Goal: Task Accomplishment & Management: Use online tool/utility

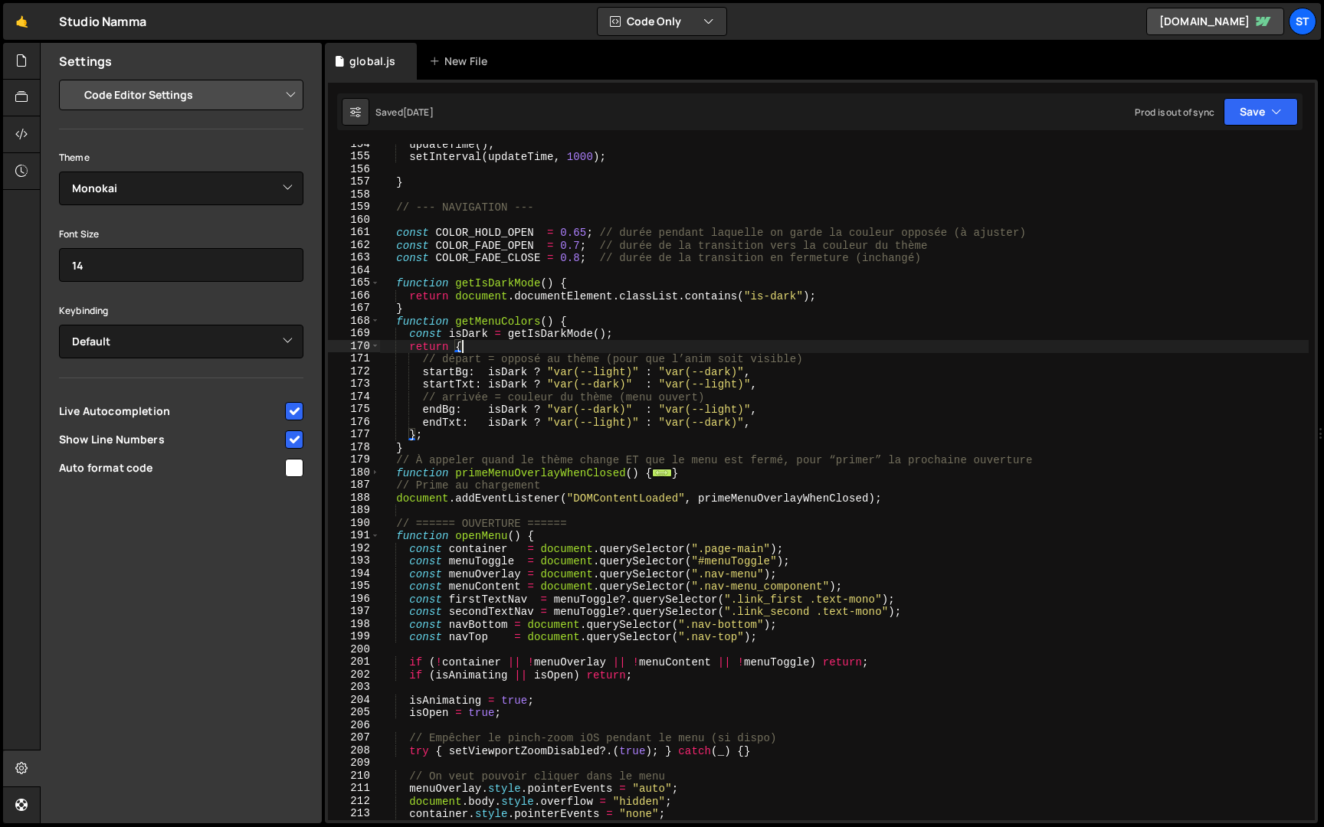
select select "editor"
select select "ace/theme/monokai"
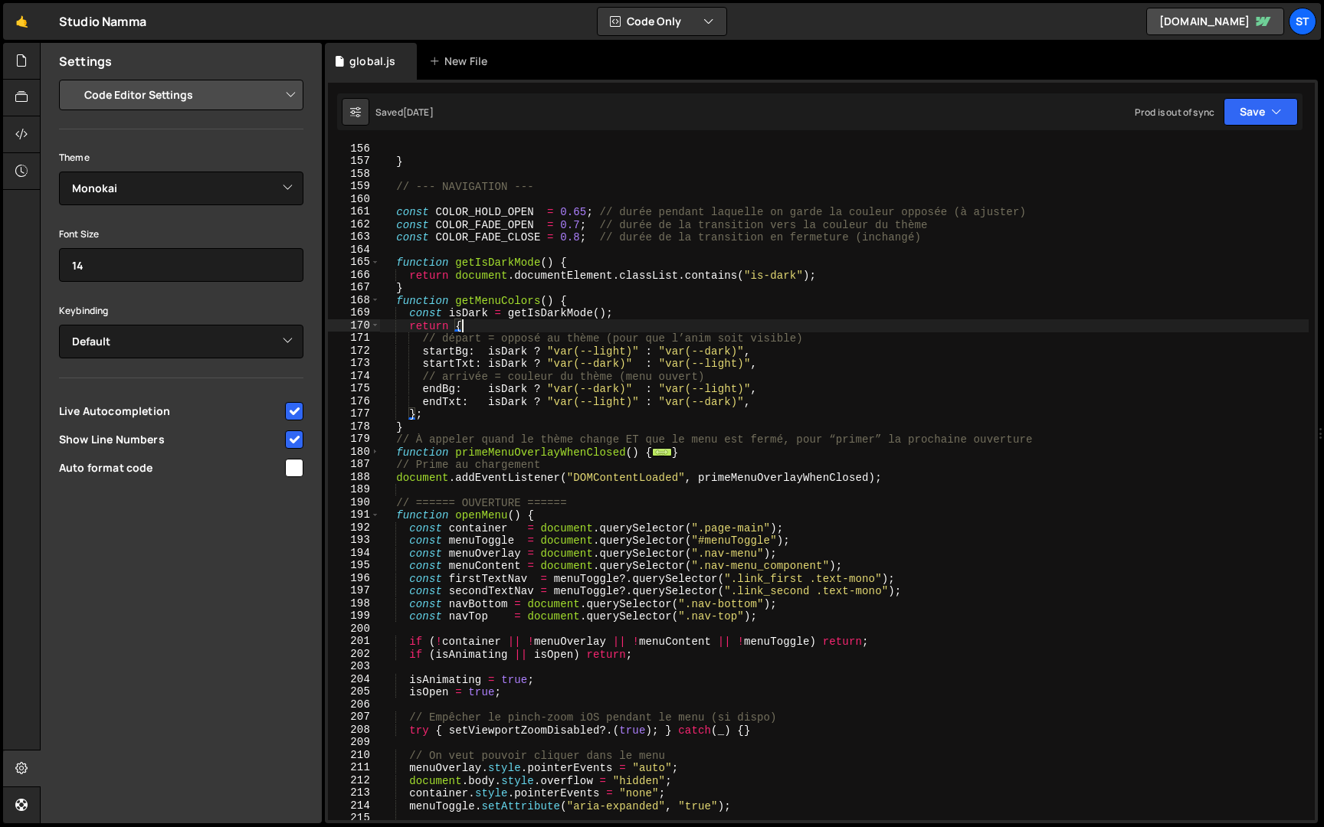
scroll to position [1581, 0]
click at [396, 191] on div "} // --- NAVIGATION --- const COLOR_HOLD_OPEN = 0.65 ; // durée pendant laquell…" at bounding box center [844, 493] width 928 height 702
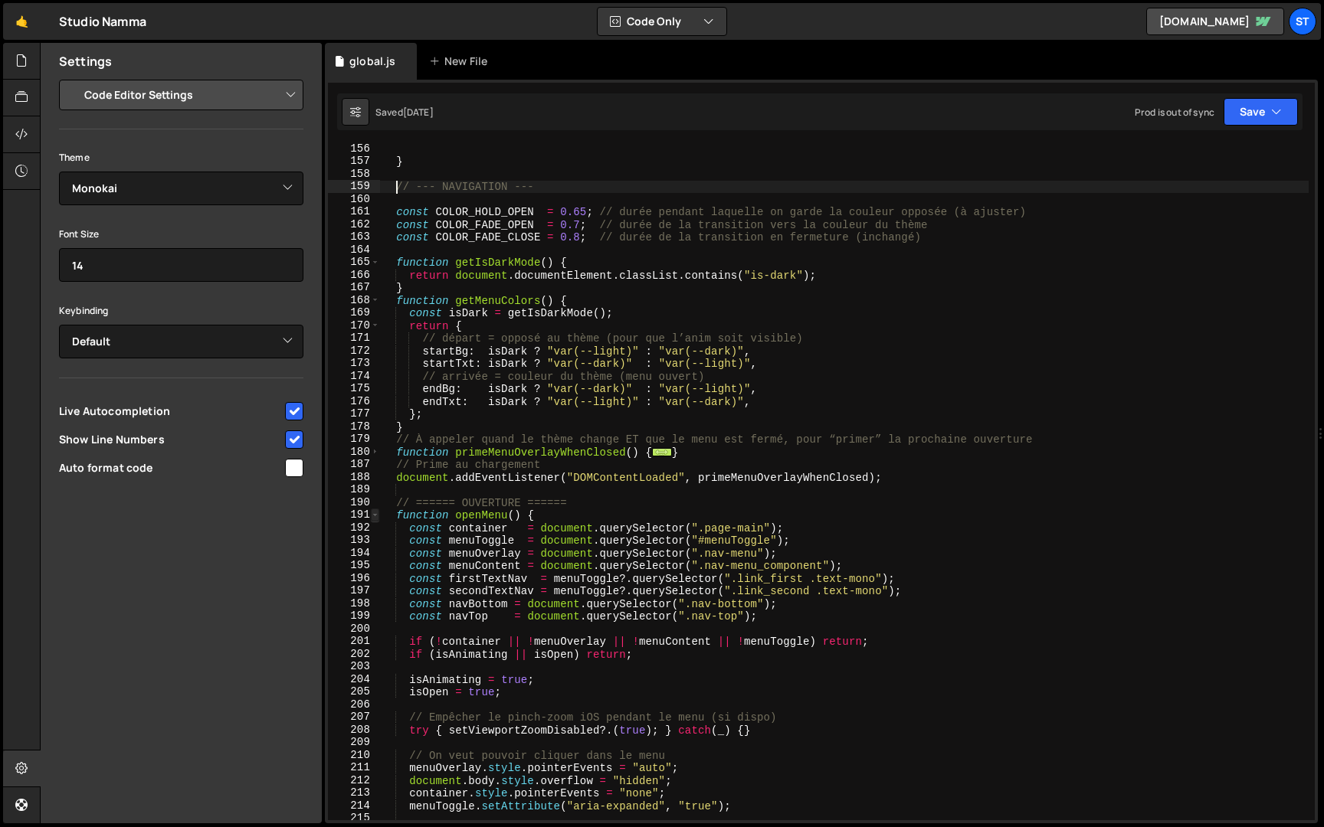
click at [372, 518] on span at bounding box center [375, 515] width 8 height 13
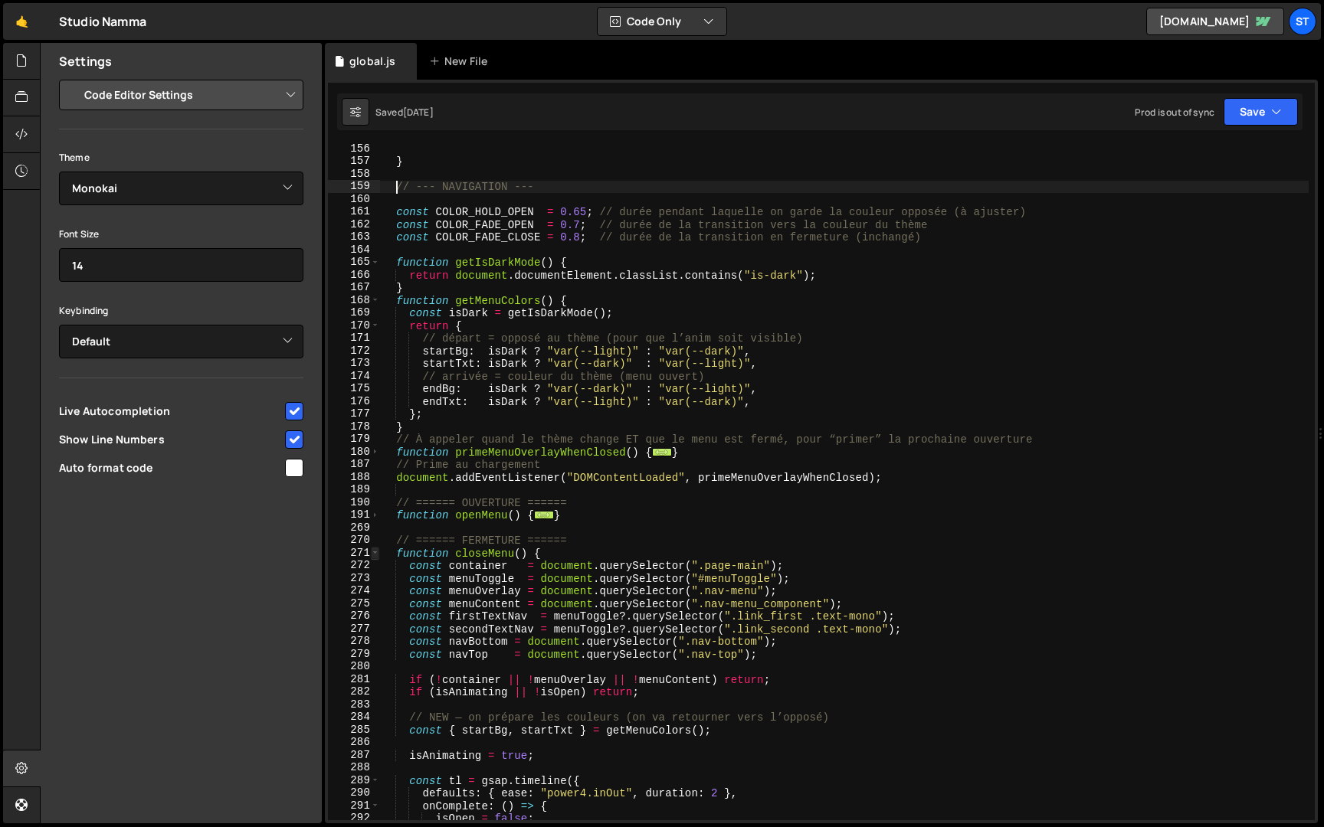
click at [376, 553] on span at bounding box center [375, 553] width 8 height 13
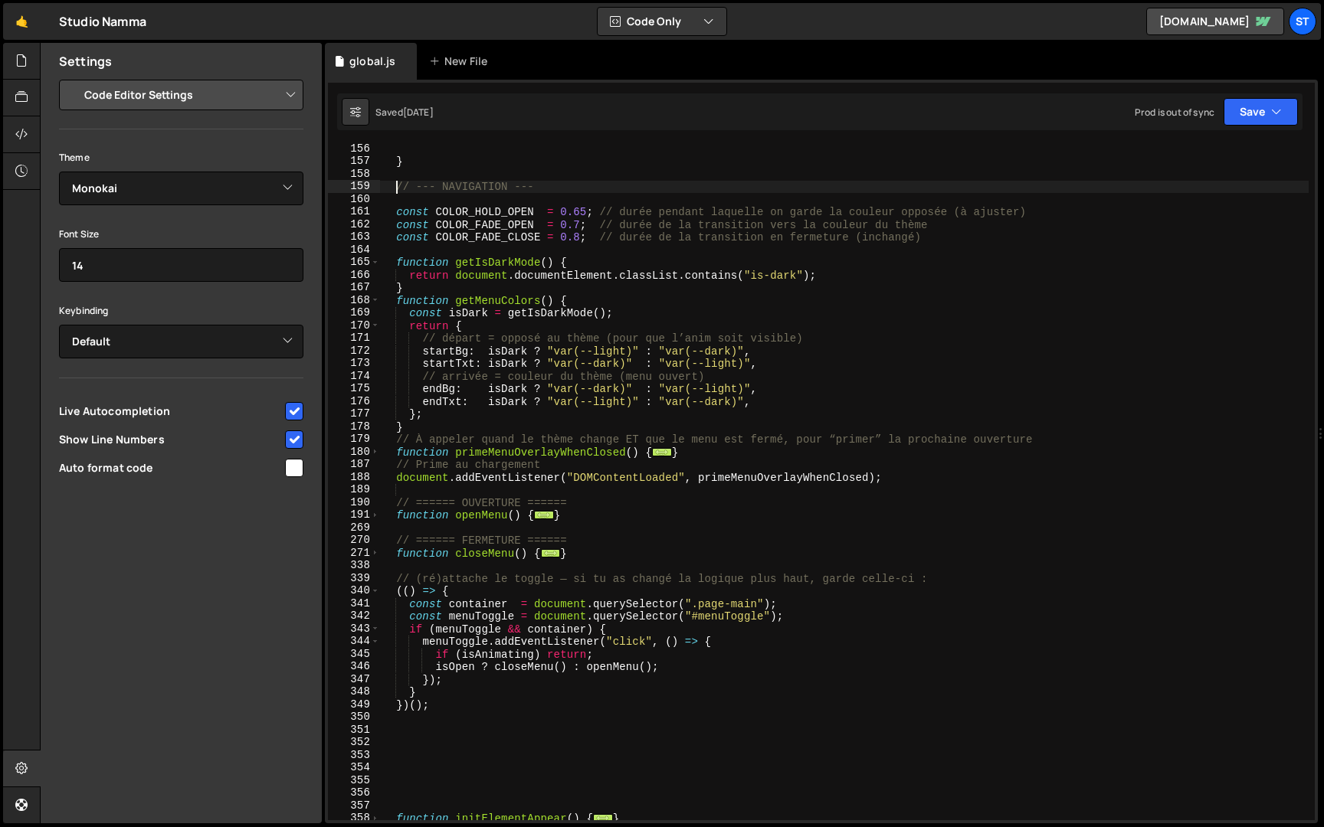
click at [440, 705] on div "} // --- NAVIGATION --- const COLOR_HOLD_OPEN = 0.65 ; // durée pendant laquell…" at bounding box center [844, 493] width 928 height 702
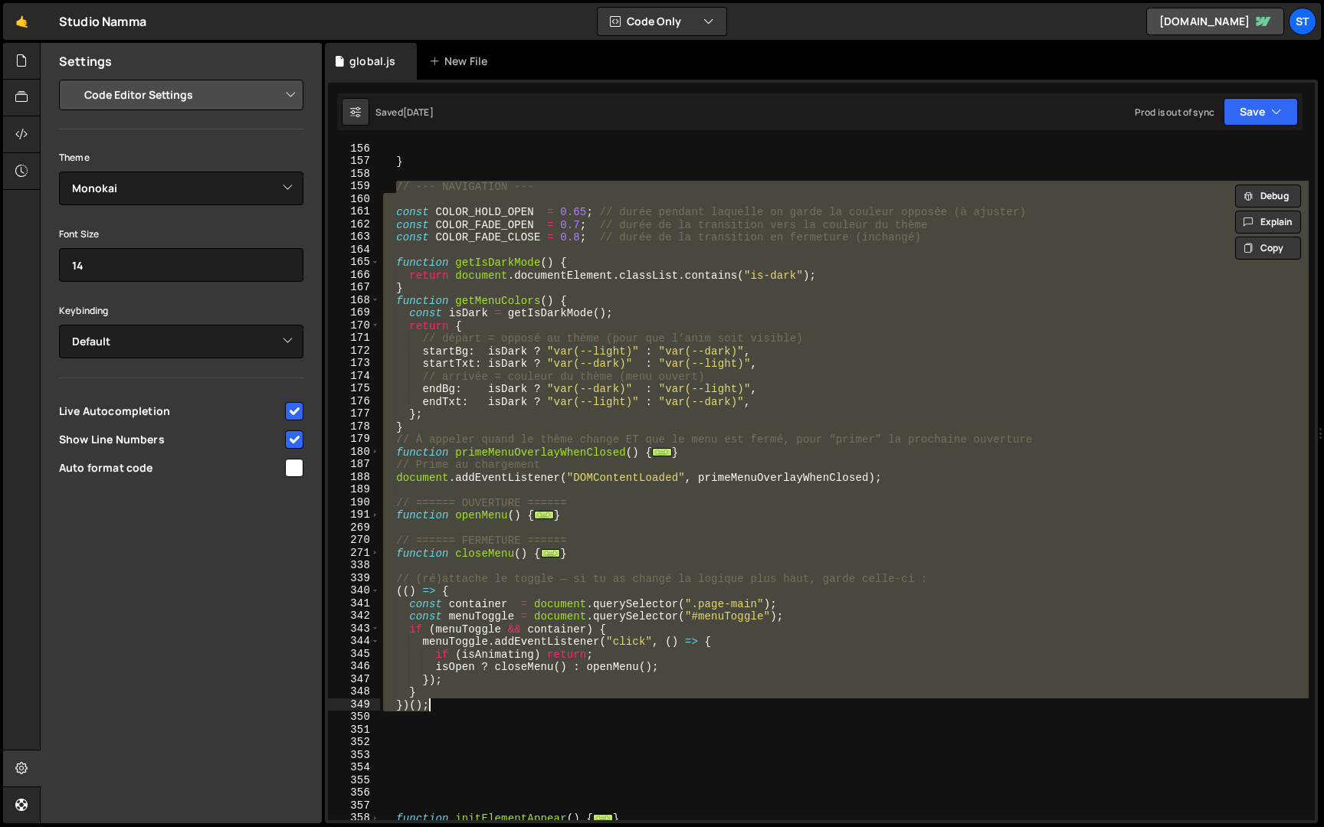
click at [990, 304] on div "} // --- NAVIGATION --- const COLOR_HOLD_OPEN = 0.65 ; // durée pendant laquell…" at bounding box center [844, 482] width 928 height 676
type textarea "function getMenuColors() {"
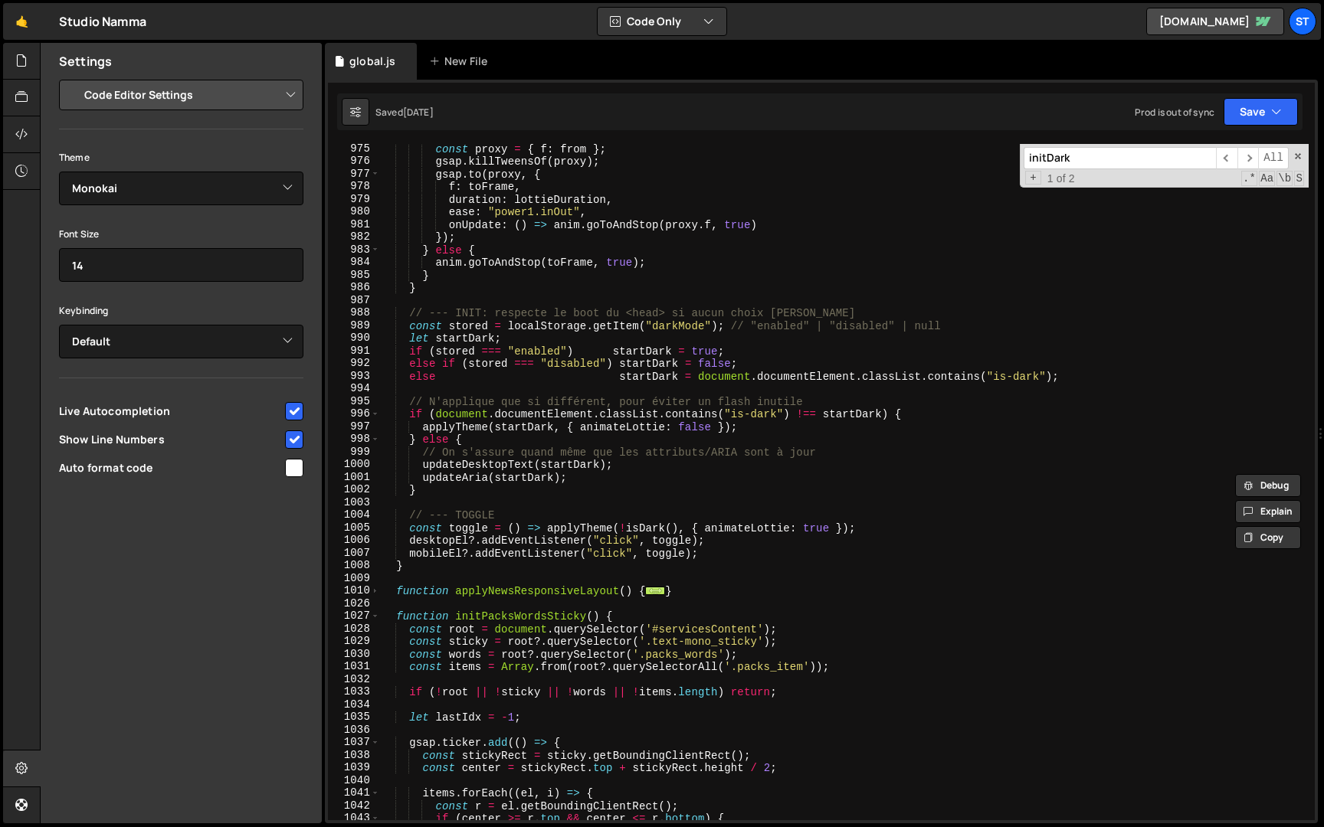
scroll to position [4396, 0]
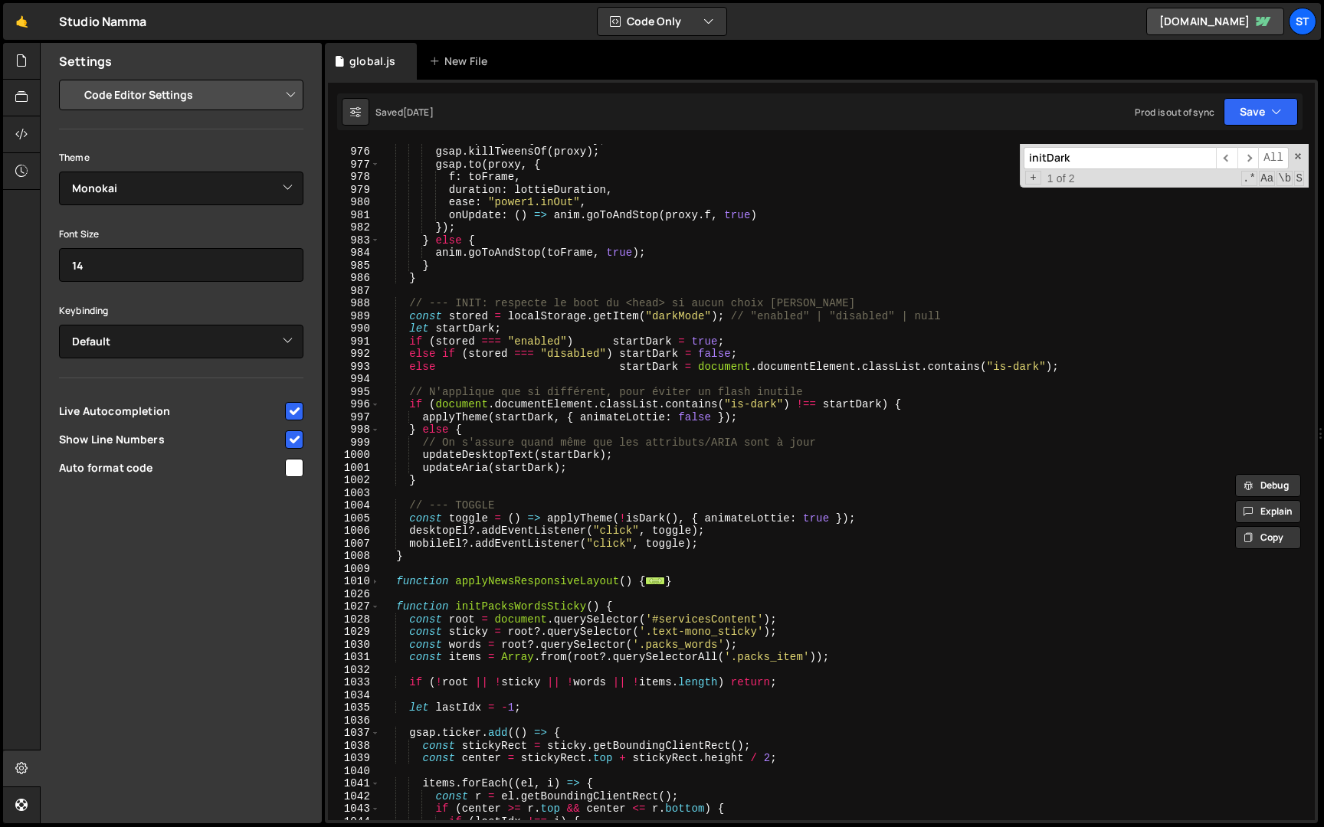
type input "initDark"
click at [413, 560] on div "const proxy = { f : from } ; gsap . killTweensOf ( proxy ) ; gsap . to ( proxy …" at bounding box center [844, 484] width 928 height 702
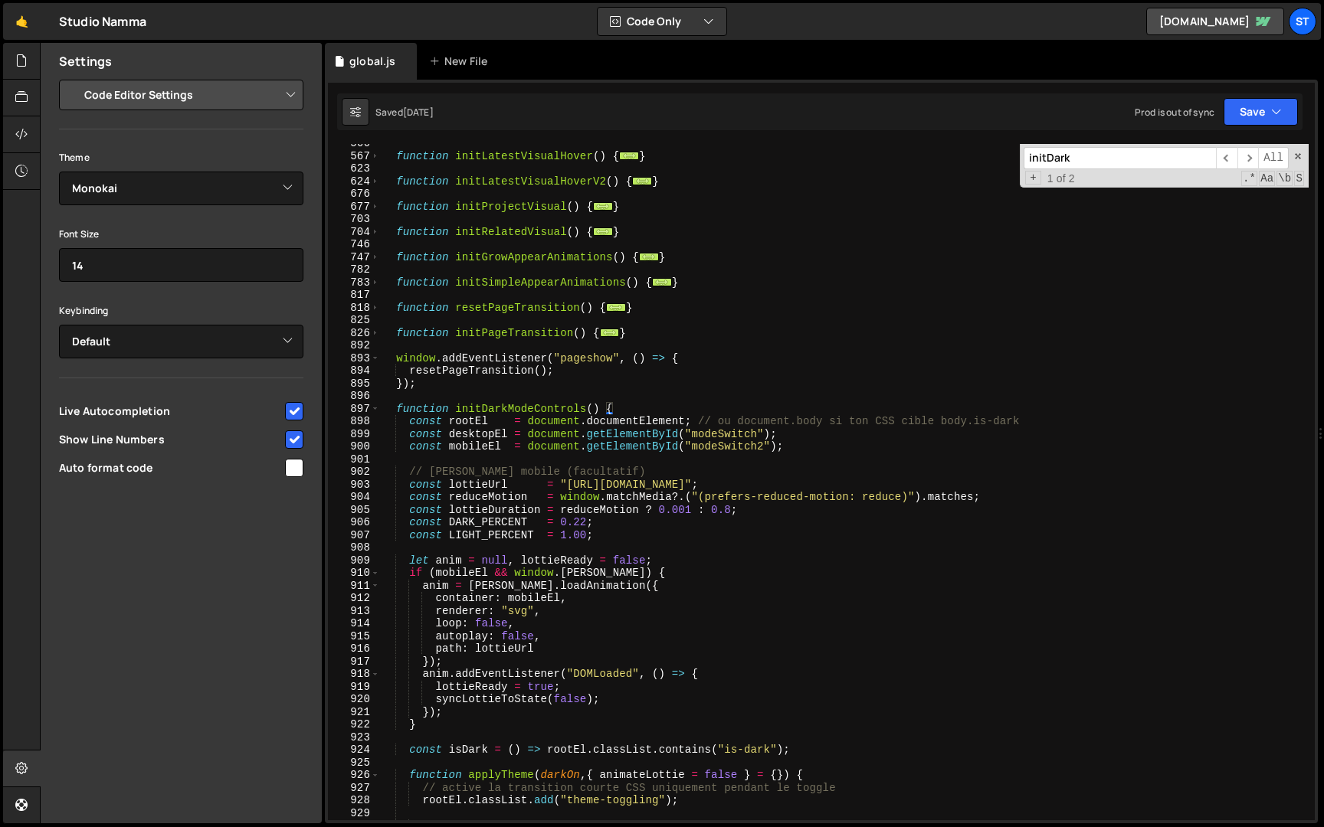
scroll to position [3141, 0]
click at [397, 405] on div "function initLatestVisualHover ( ) { ... } function initLatestVisualHoverV2 ( )…" at bounding box center [844, 488] width 928 height 702
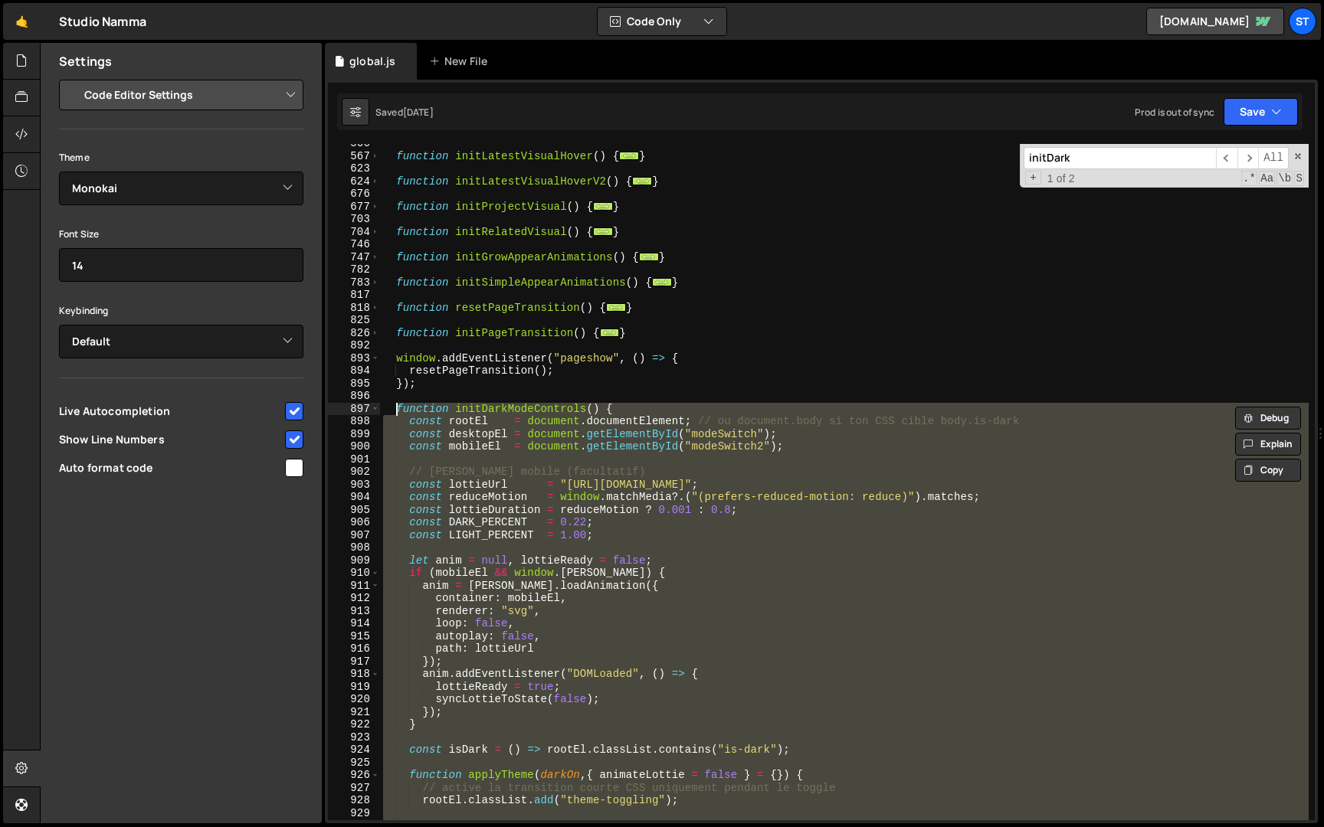
paste textarea "}"
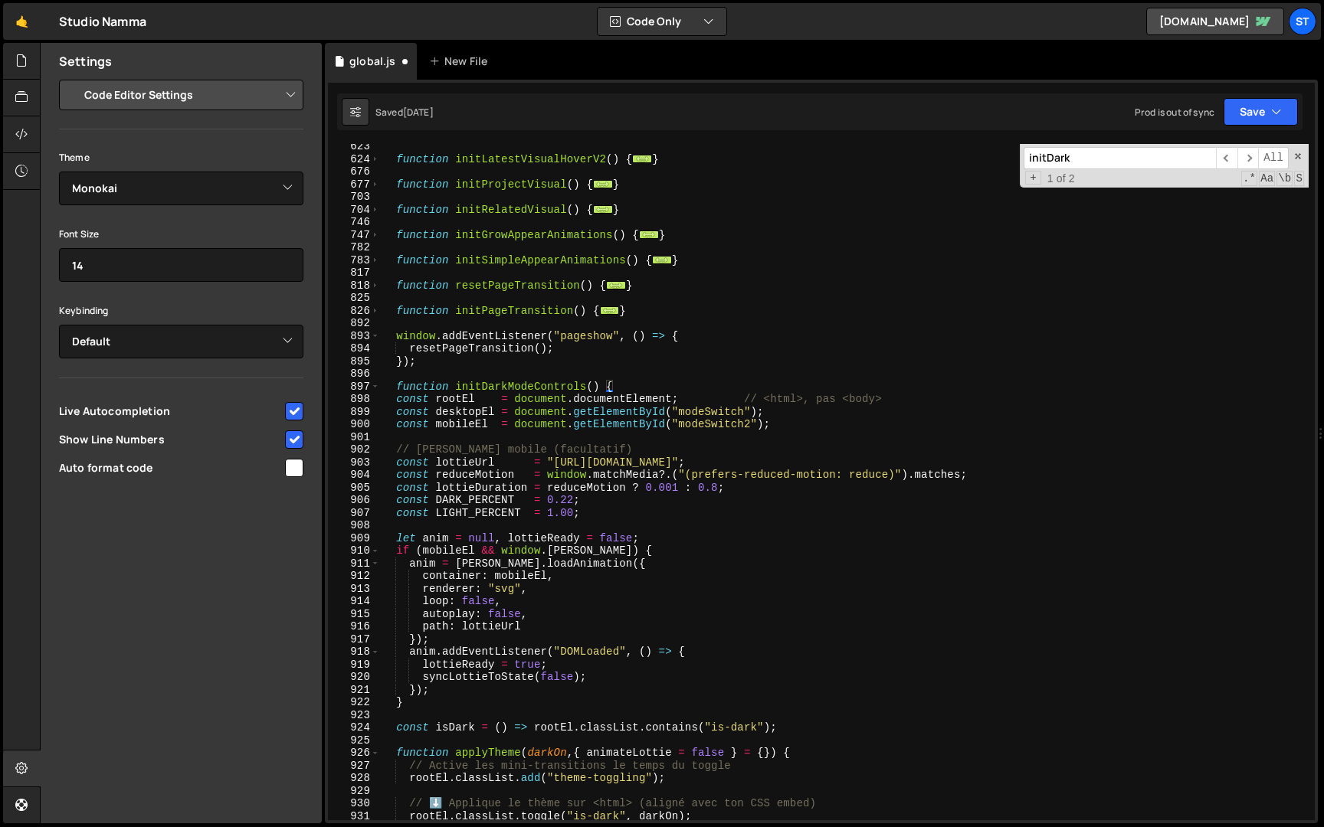
scroll to position [3156, 0]
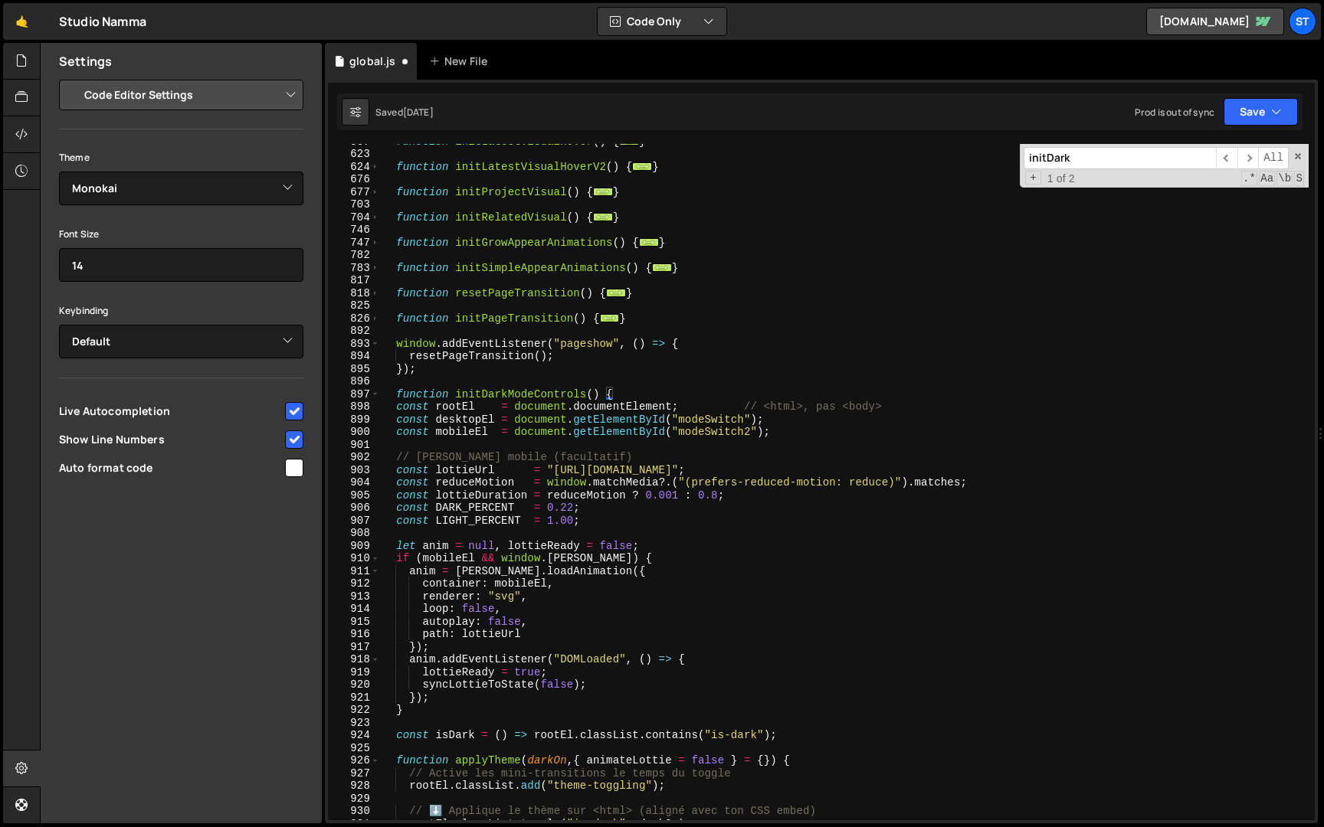
click at [396, 409] on div "function initLatestVisualHover ( ) { ... } function initLatestVisualHoverV2 ( )…" at bounding box center [844, 486] width 928 height 702
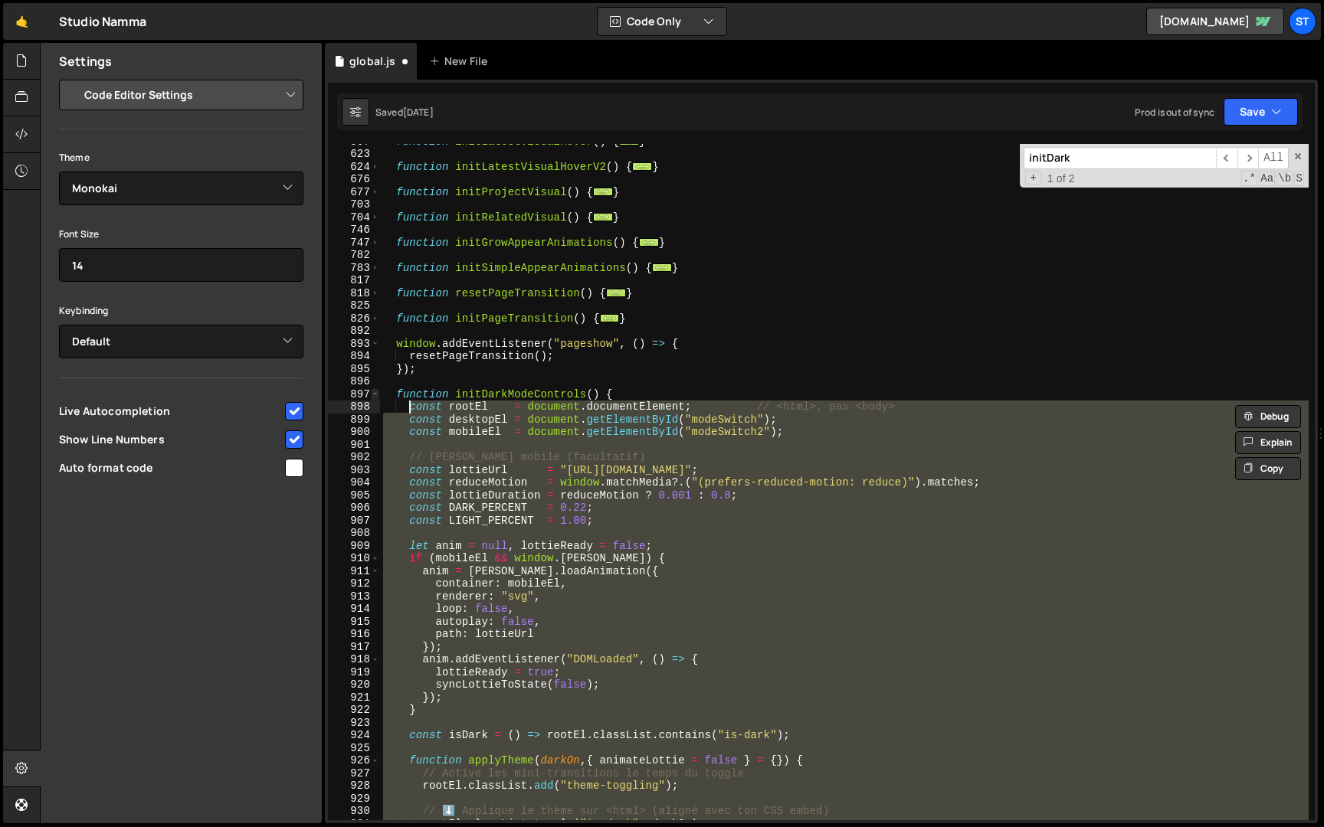
click at [372, 394] on span at bounding box center [375, 394] width 8 height 13
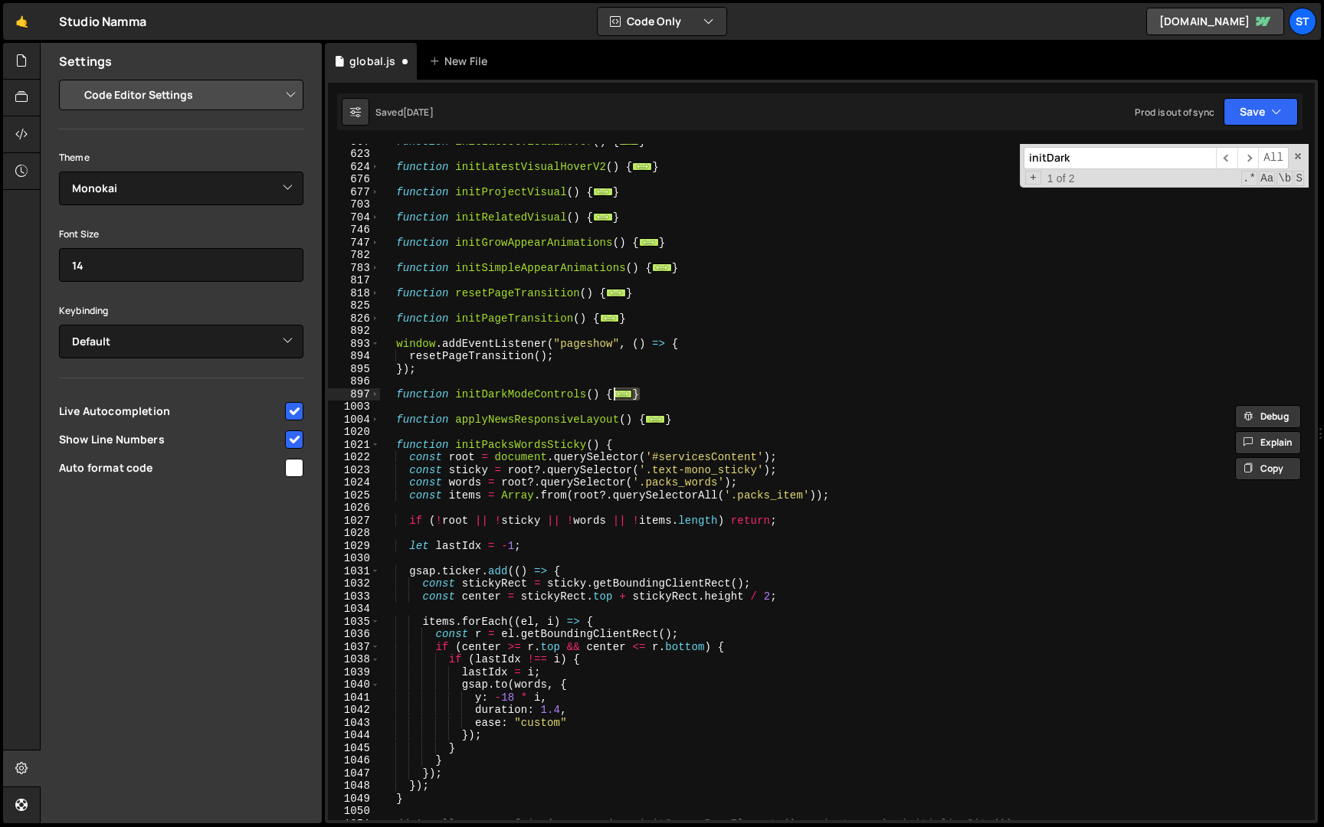
click at [501, 397] on div "function initLatestVisualHover ( ) { ... } function initLatestVisualHoverV2 ( )…" at bounding box center [844, 486] width 928 height 702
type textarea "function initDarkModeControls() {"
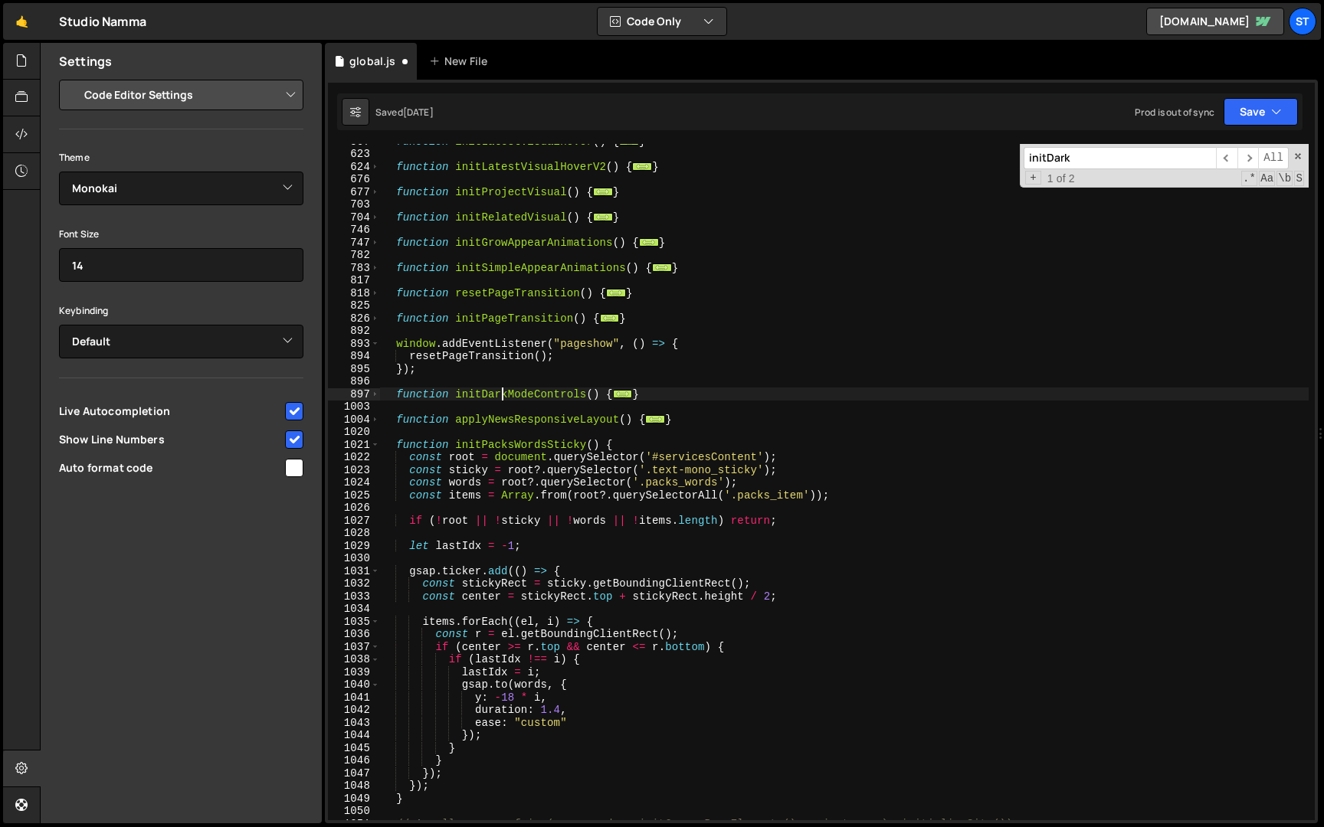
click at [1143, 149] on input "initDark" at bounding box center [1119, 158] width 192 height 22
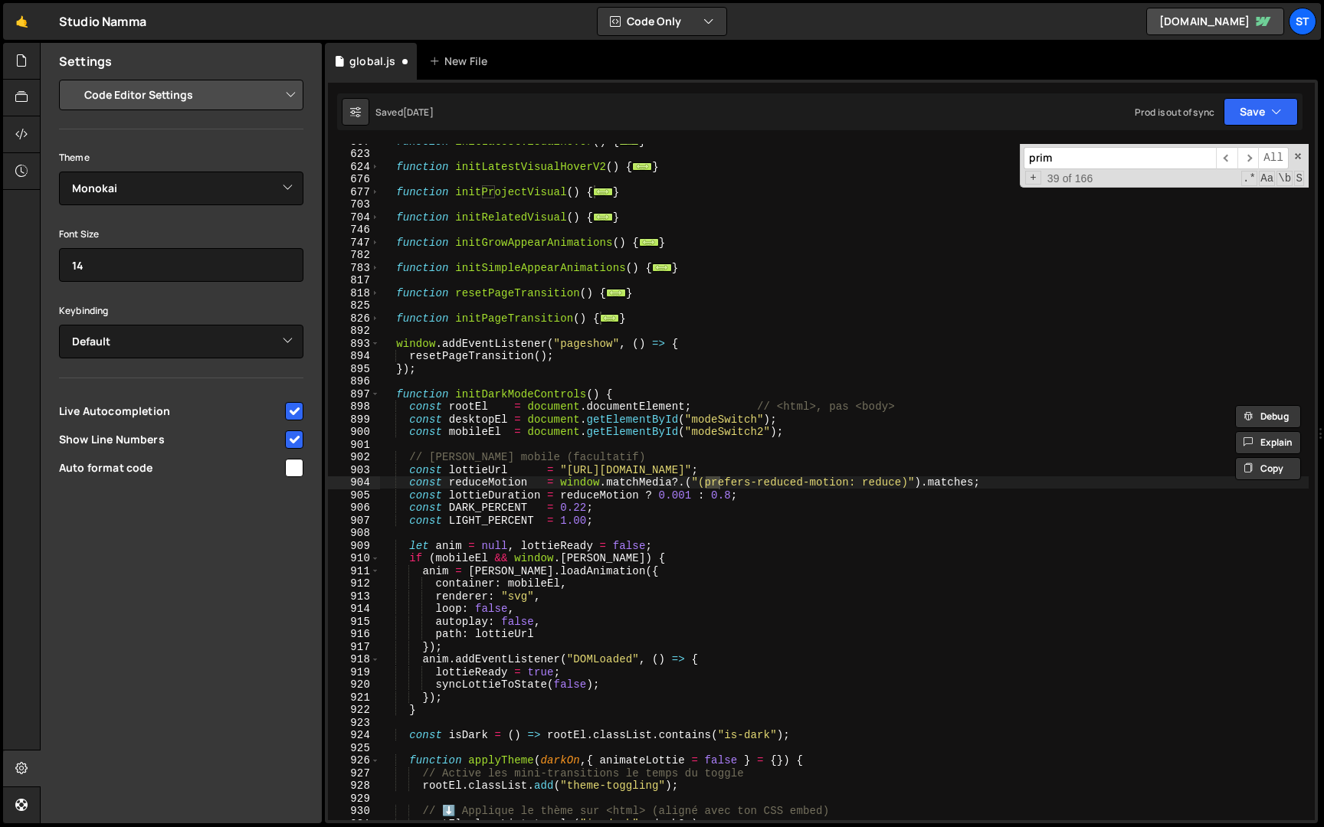
scroll to position [3604, 0]
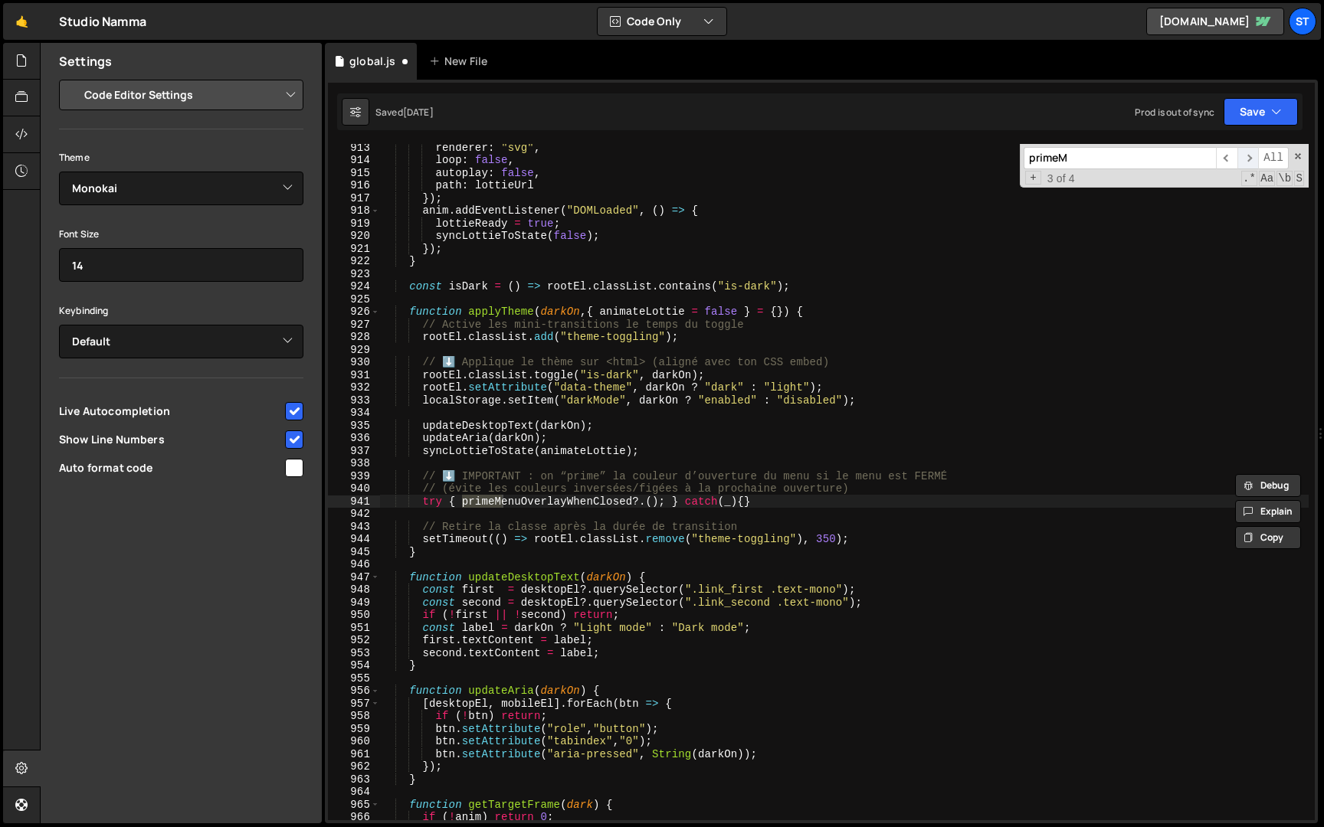
type input "primeM"
click at [1254, 152] on span "​" at bounding box center [1247, 158] width 21 height 22
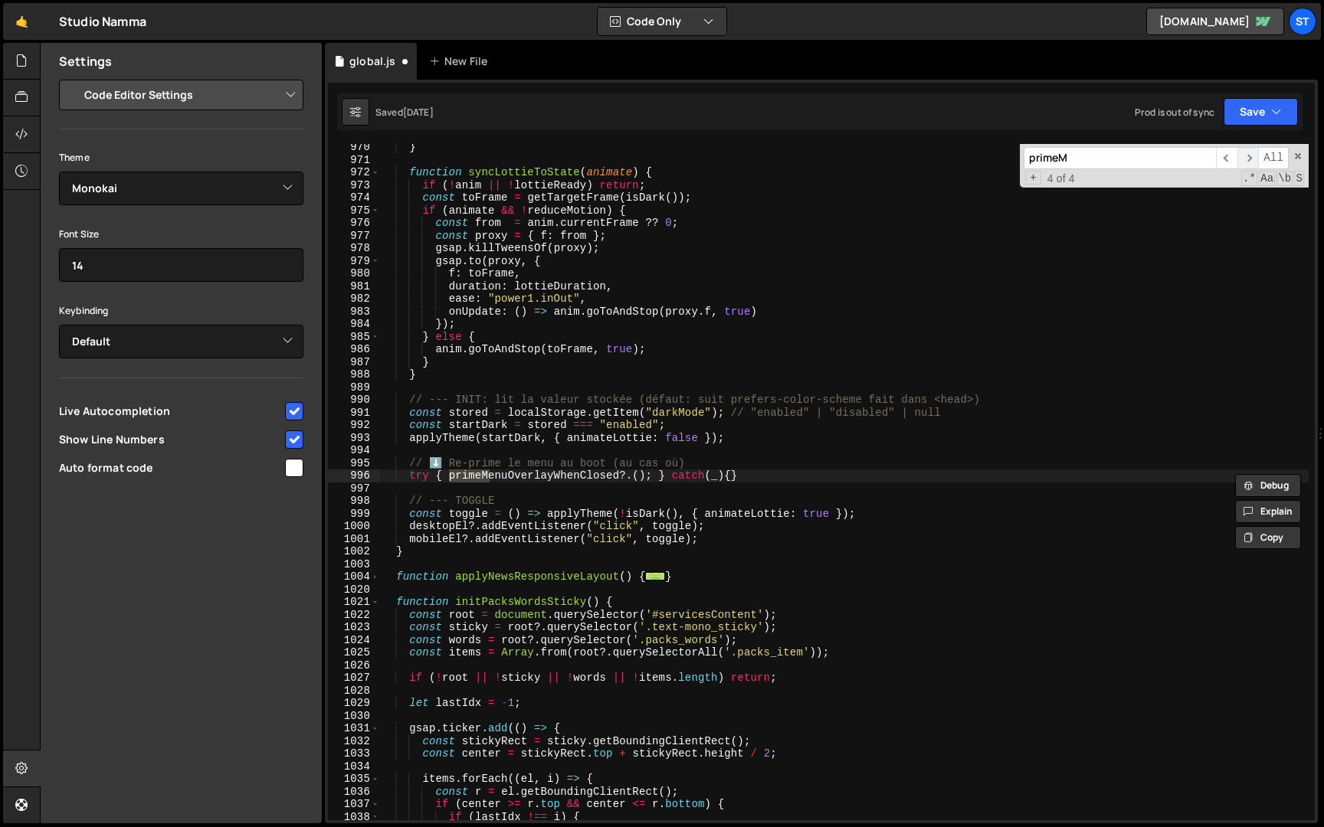
scroll to position [4325, 0]
click at [1253, 152] on span "​" at bounding box center [1247, 158] width 21 height 22
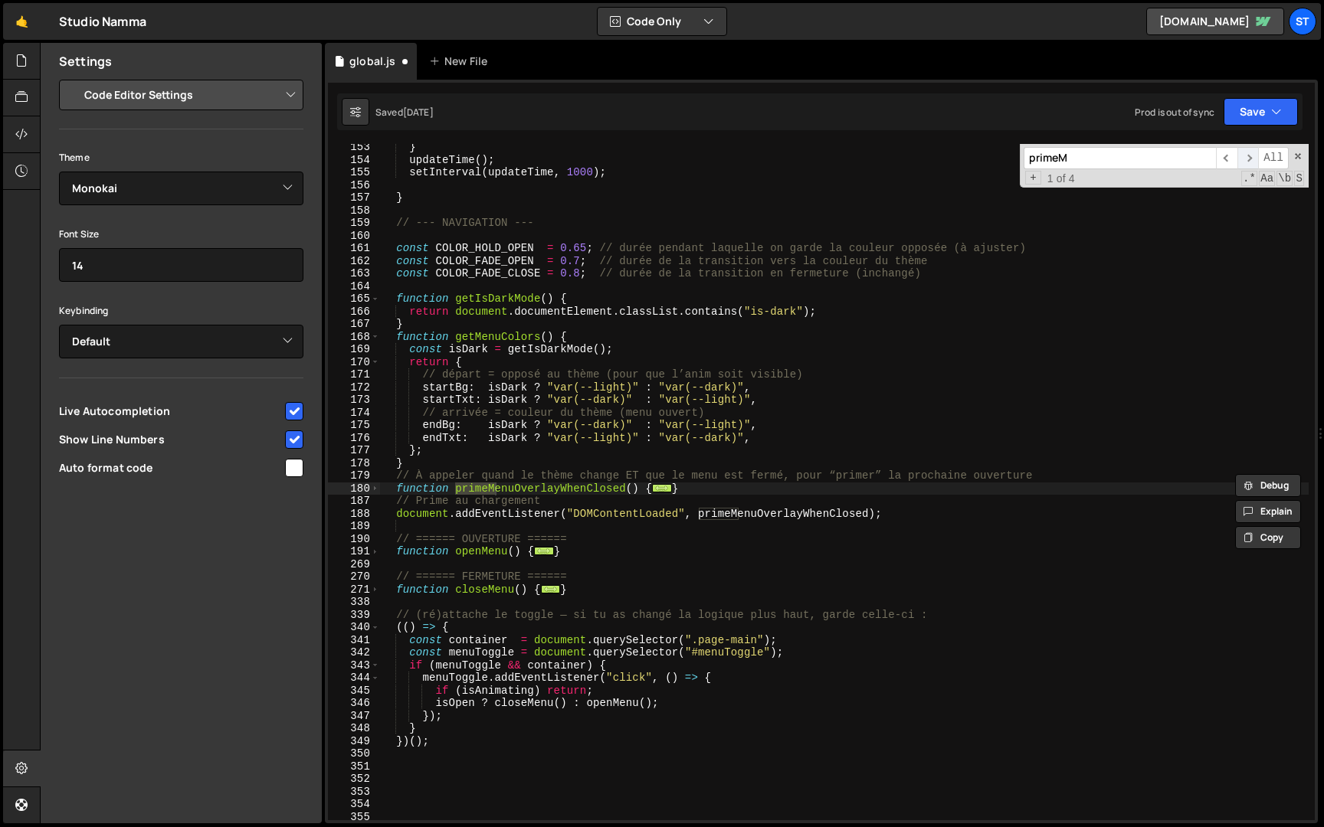
scroll to position [1545, 0]
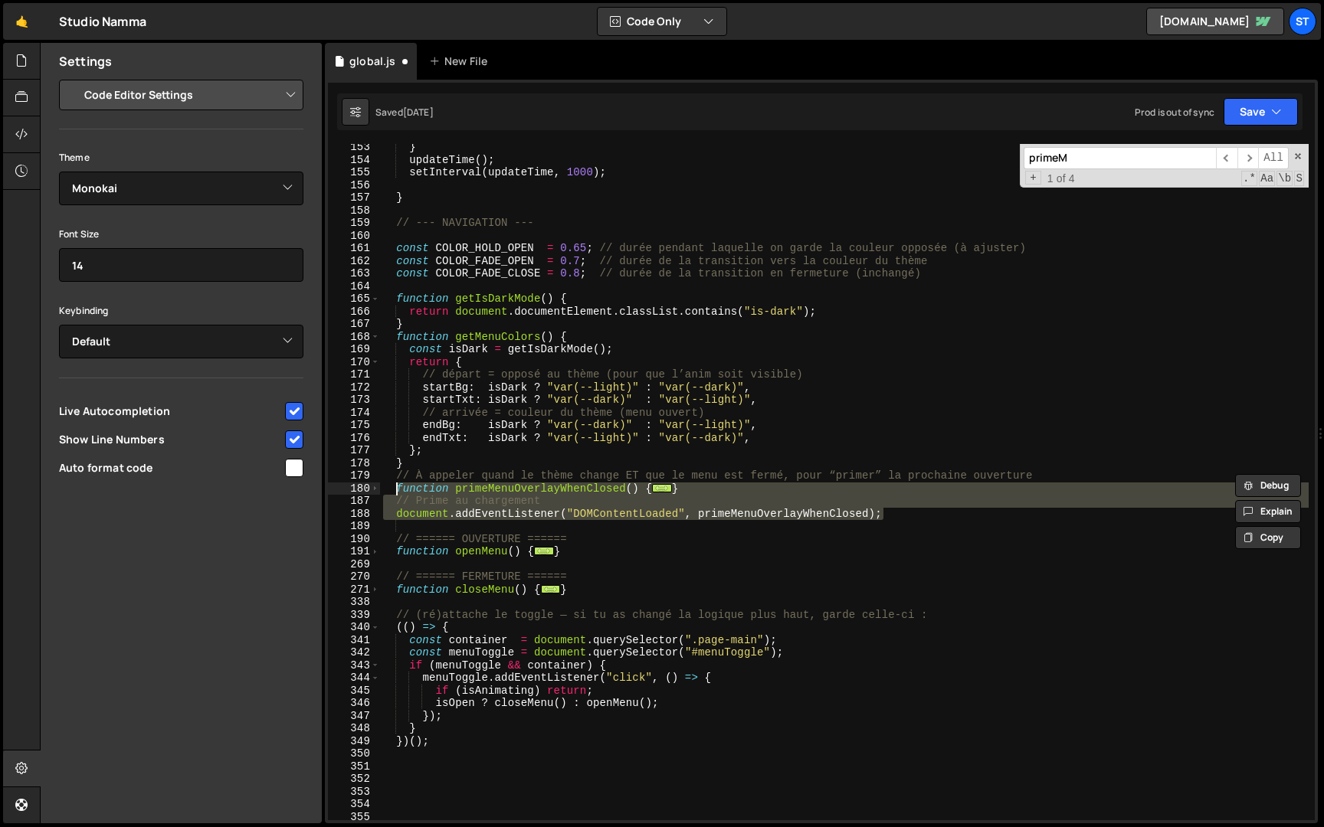
drag, startPoint x: 889, startPoint y: 515, endPoint x: 397, endPoint y: 492, distance: 493.1
click at [397, 492] on div "} updateTime ( ) ; setInterval ( updateTime , 1000 ) ; } // --- NAVIGATION --- …" at bounding box center [844, 492] width 928 height 702
paste textarea "document.addEventListener("DOMContentLoaded", primeMenuOverlayWhenClosed"
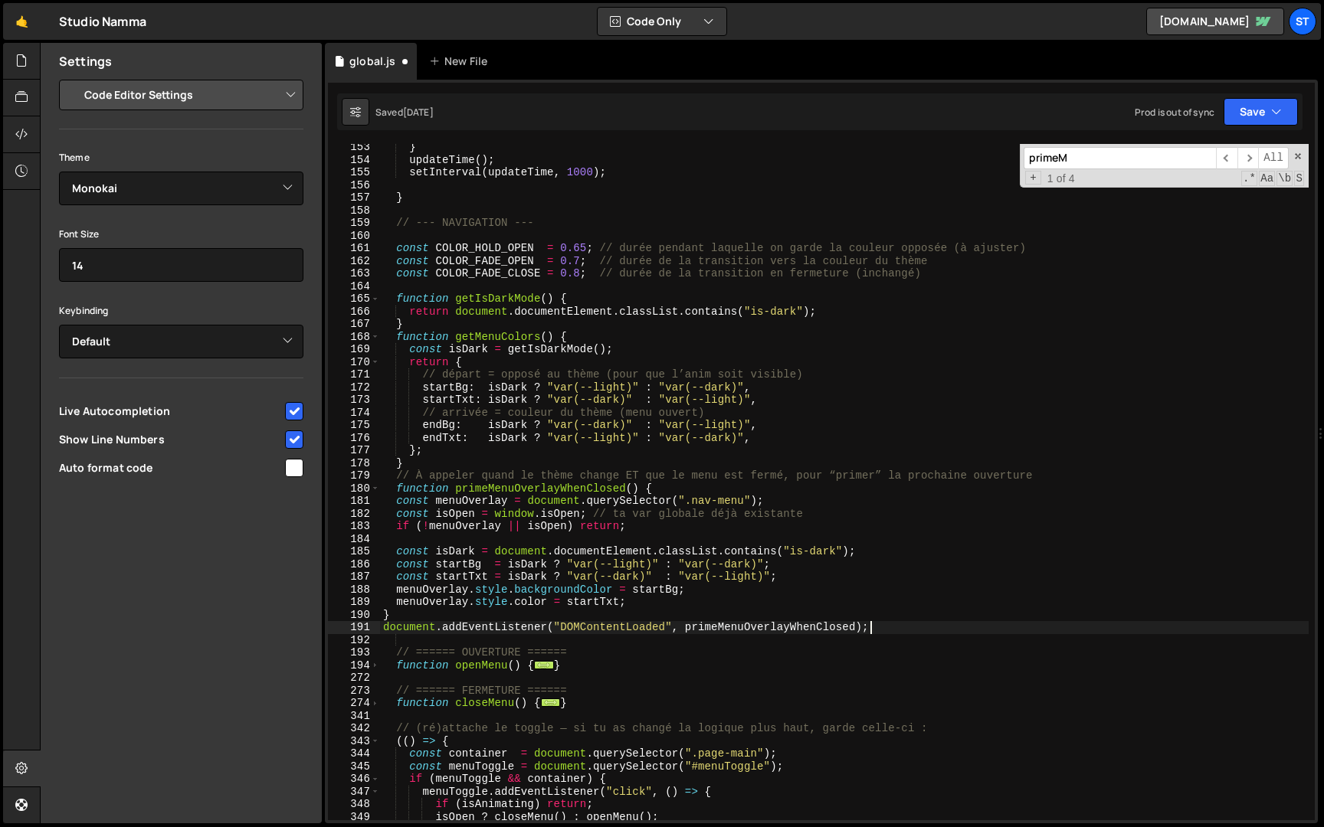
click at [398, 500] on div "} updateTime ( ) ; setInterval ( updateTime , 1000 ) ; } // --- NAVIGATION --- …" at bounding box center [844, 492] width 928 height 702
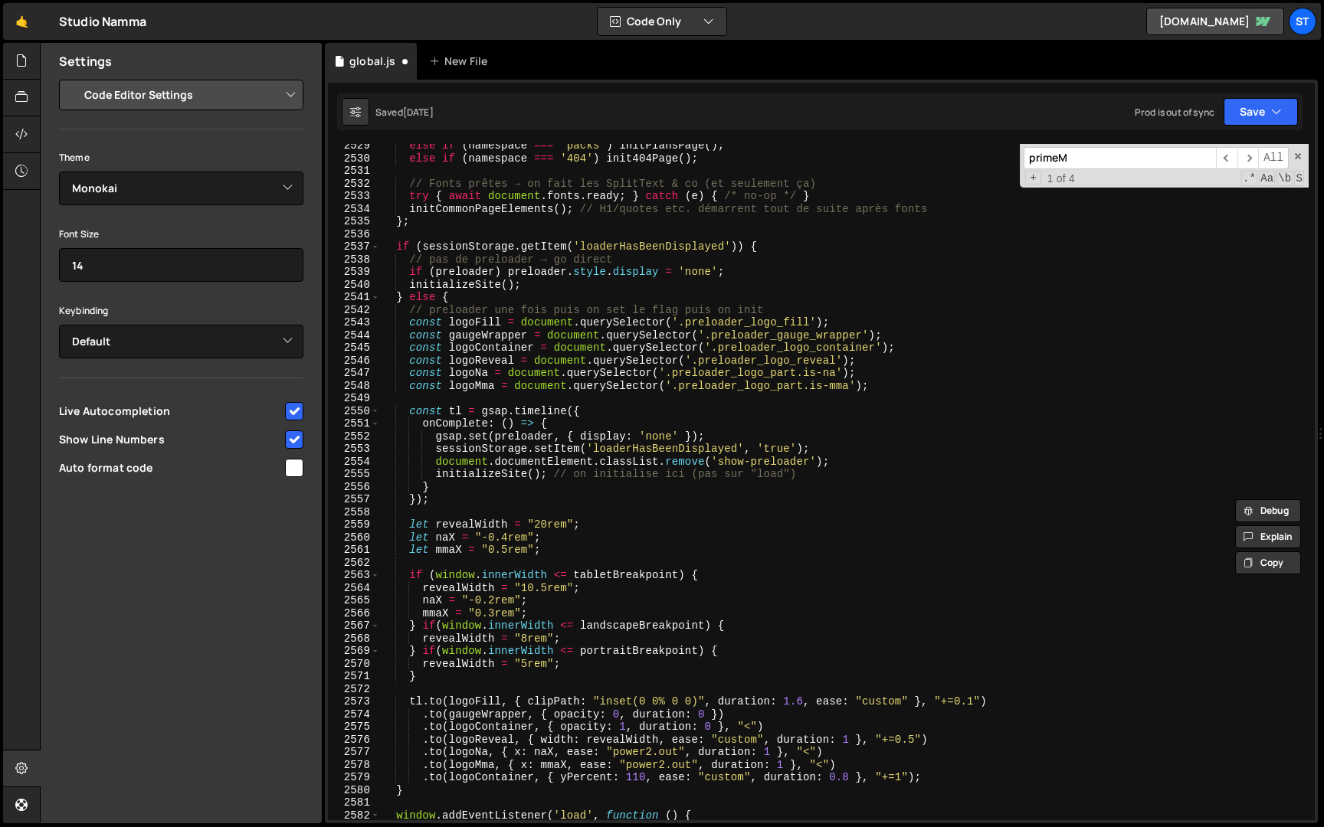
scroll to position [14227, 0]
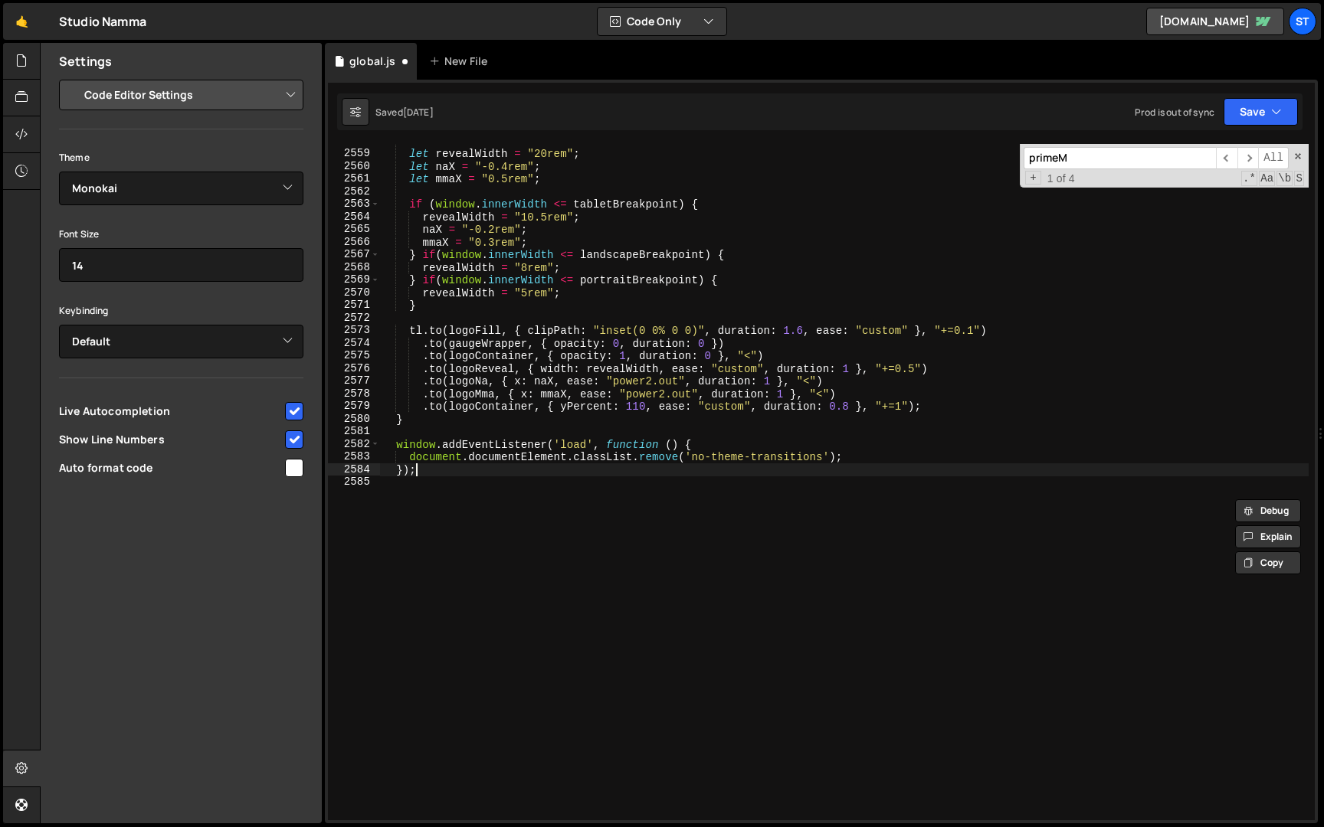
click at [470, 466] on div "let revealWidth = "20rem" ; let naX = "-0.4rem" ; let mmaX = "0.5rem" ; if ( wi…" at bounding box center [844, 486] width 928 height 702
type textarea "});"
click at [1282, 112] on button "Save" at bounding box center [1260, 112] width 74 height 28
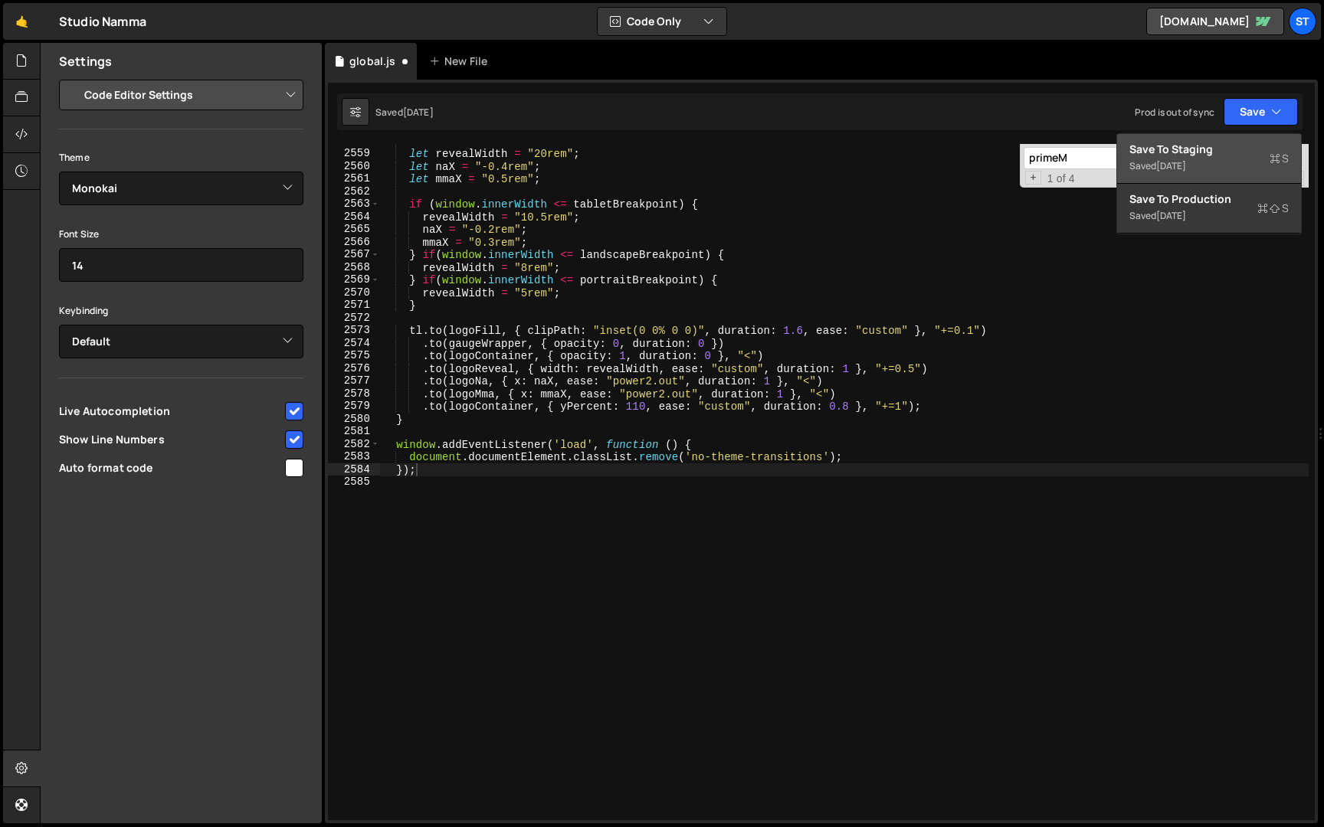
click at [1180, 163] on div "[DATE]" at bounding box center [1171, 165] width 30 height 13
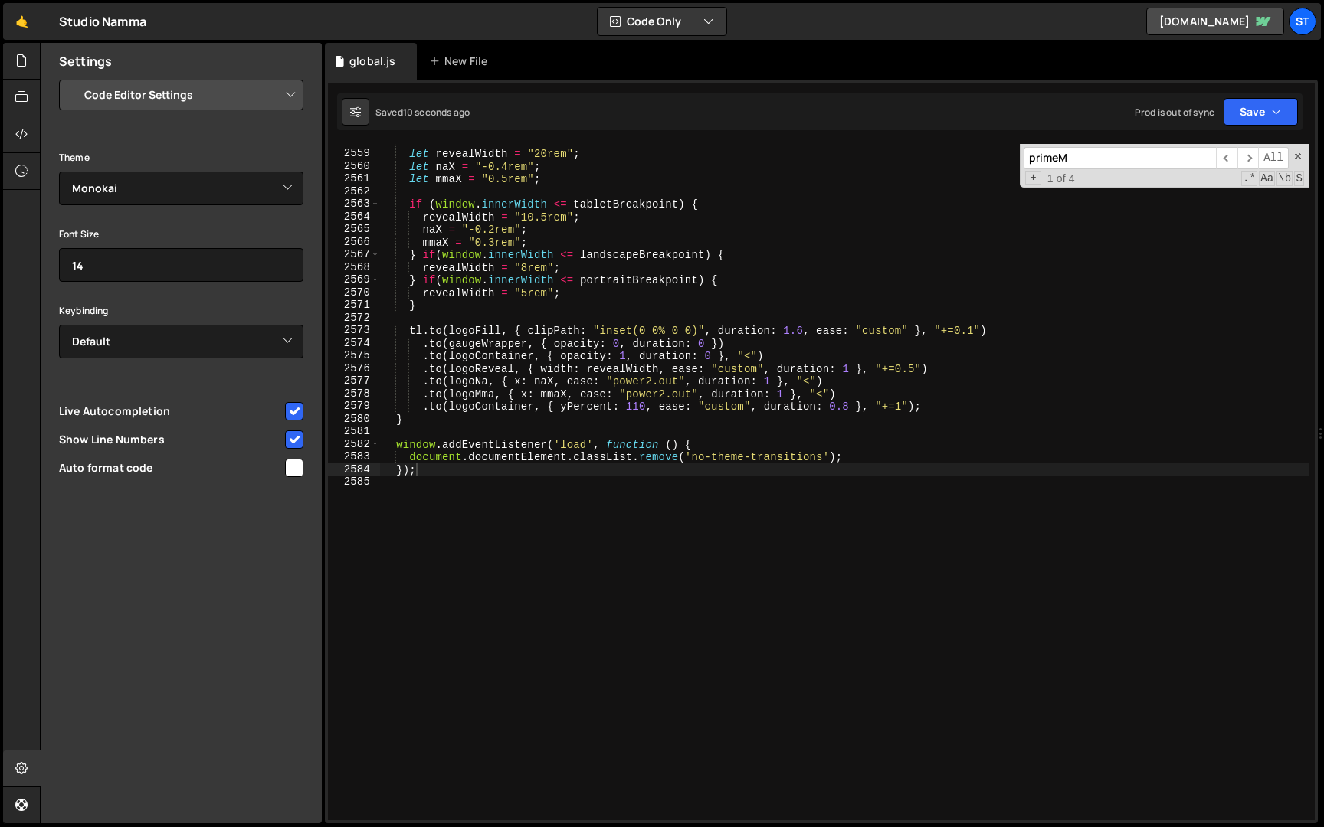
click at [1075, 158] on input "primeM" at bounding box center [1119, 158] width 192 height 22
paste input "document.body.classList.toggle"
type input "document.body.classList.toggle"
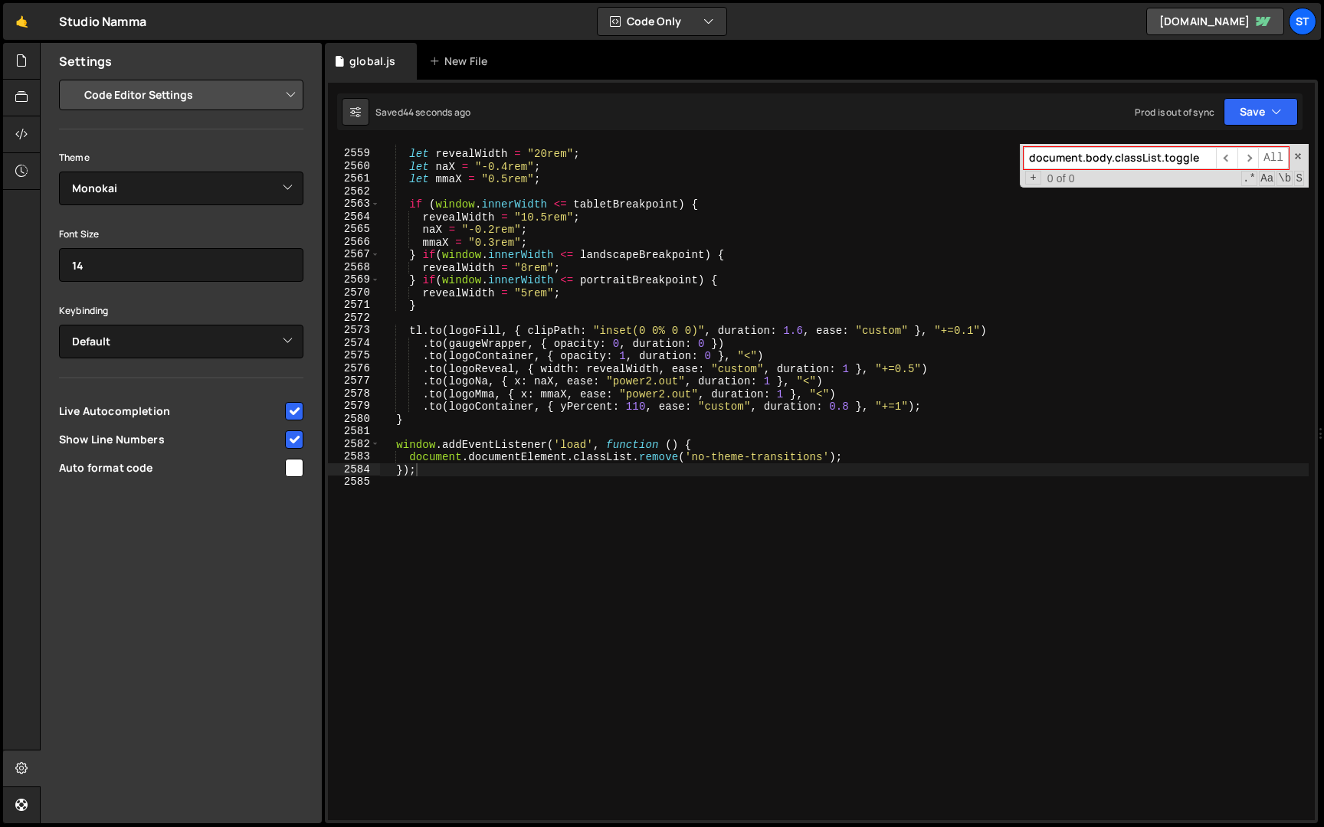
click at [573, 358] on div "let revealWidth = "20rem" ; let naX = "-0.4rem" ; let mmaX = "0.5rem" ; if ( wi…" at bounding box center [844, 486] width 928 height 702
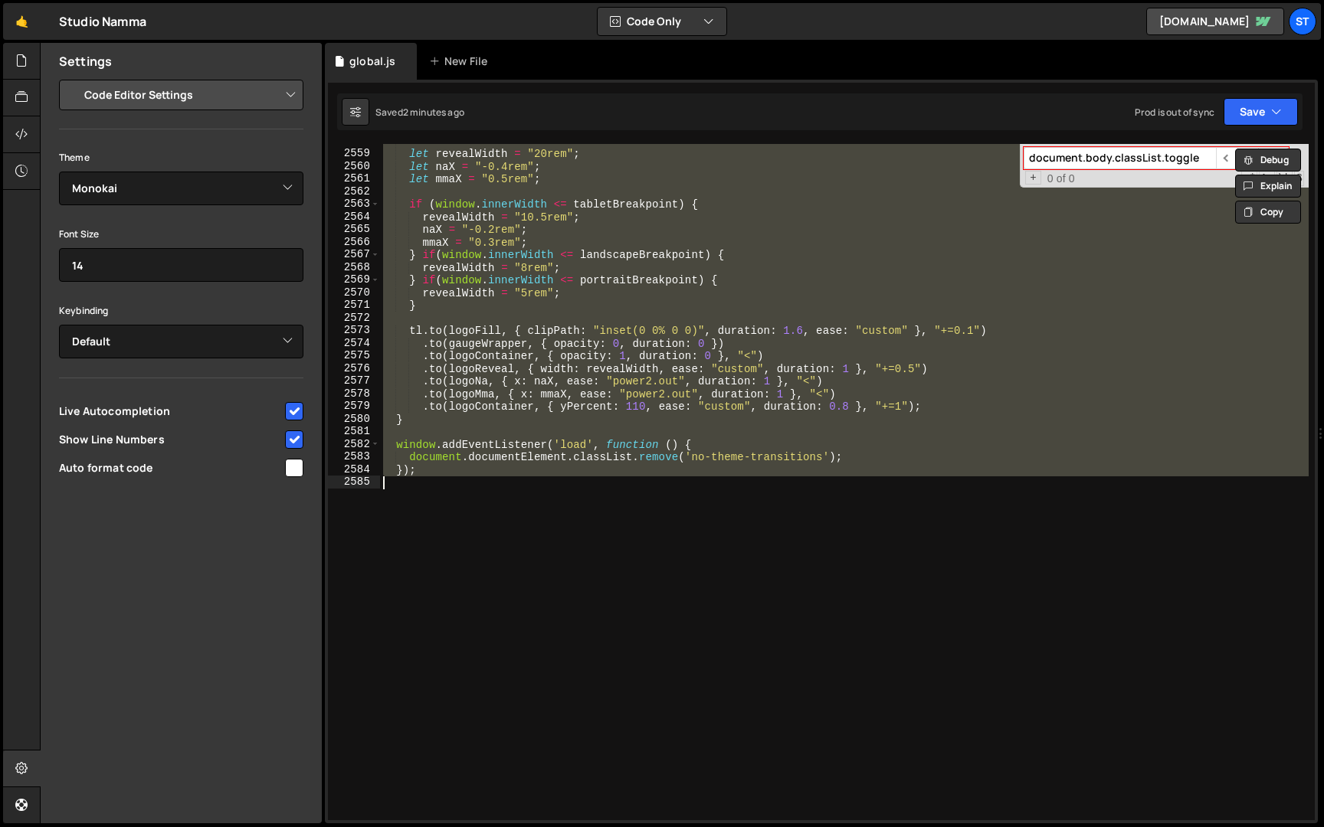
click at [1007, 256] on div "let revealWidth = "20rem" ; let naX = "-0.4rem" ; let mmaX = "0.5rem" ; if ( wi…" at bounding box center [844, 482] width 928 height 676
type textarea "} if(window.innerWidth <= landscapeBreakpoint) {"
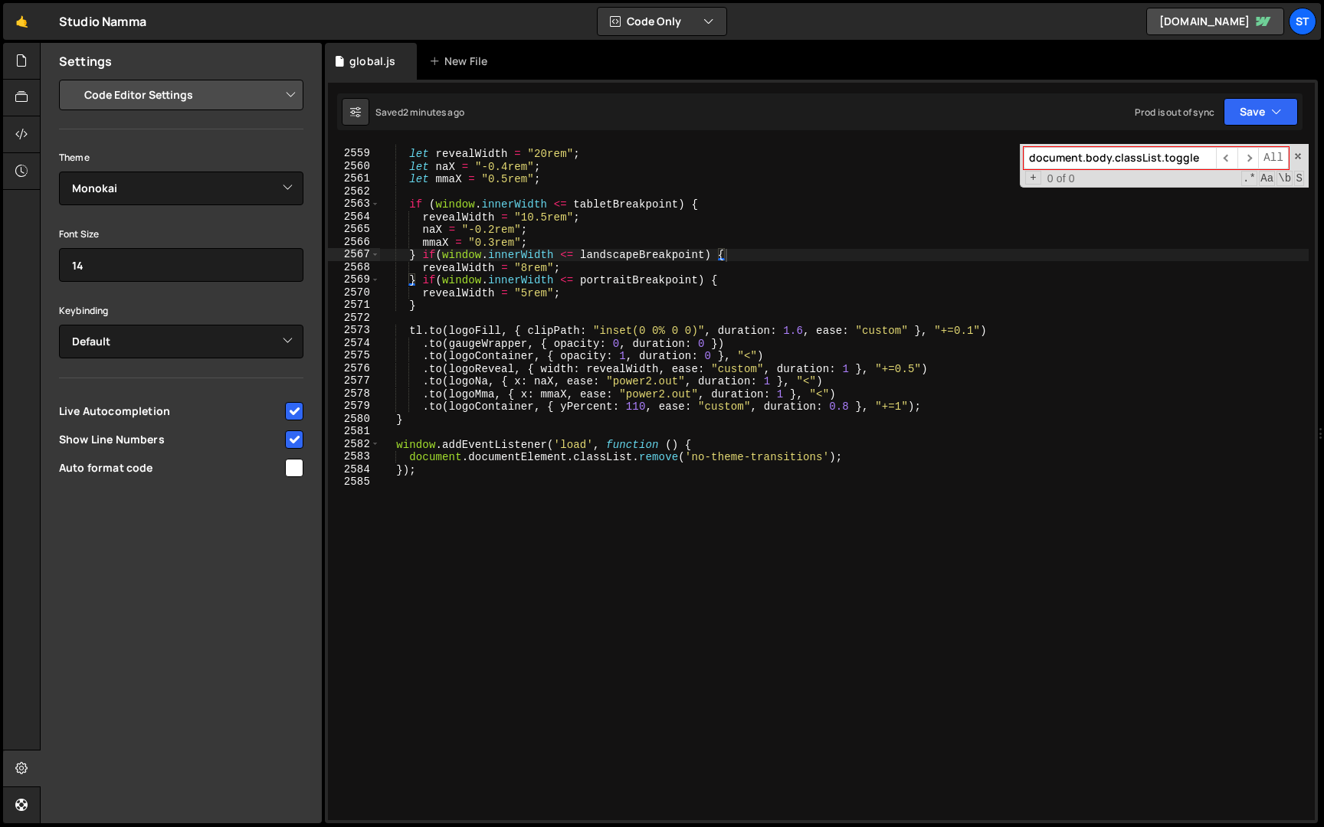
click at [1144, 167] on input "document.body.classList.toggle" at bounding box center [1119, 158] width 192 height 22
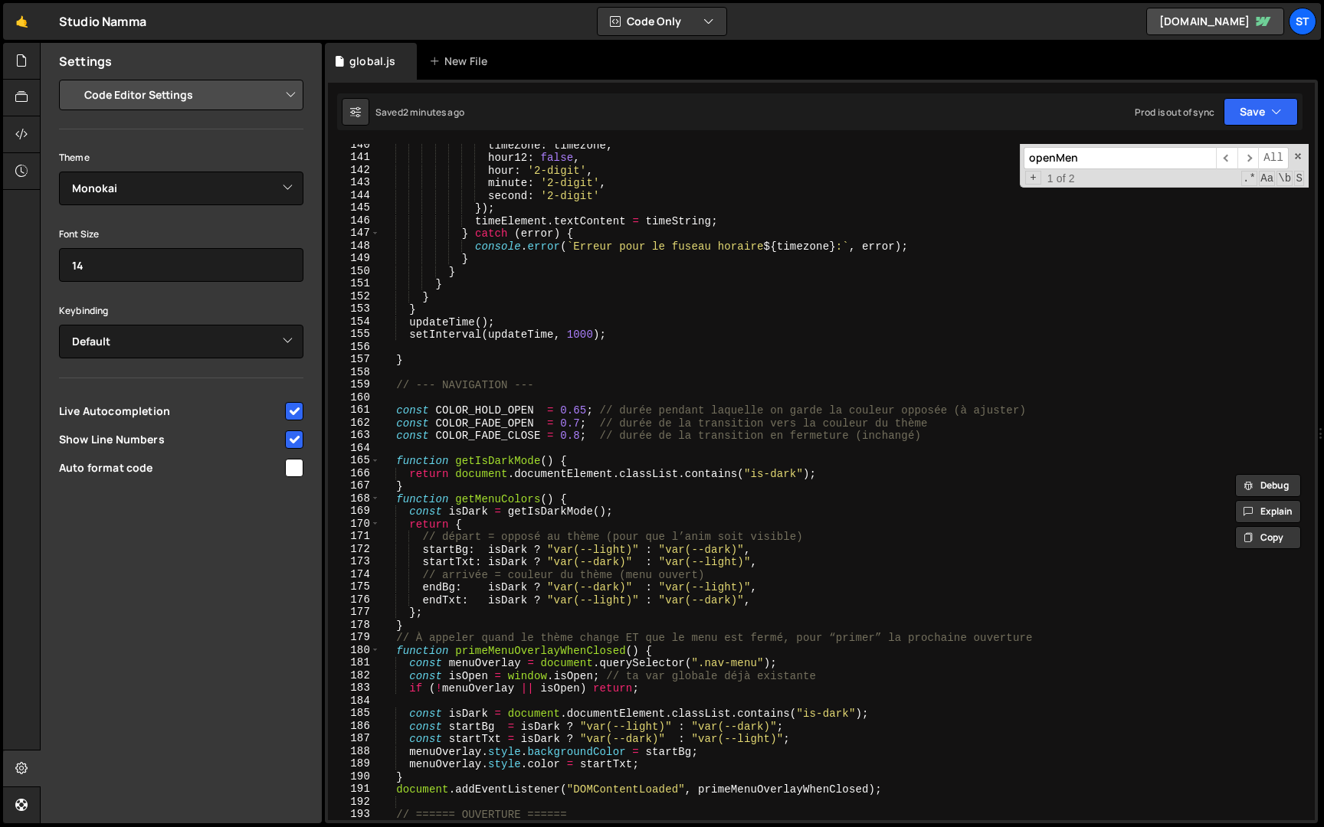
scroll to position [1356, 0]
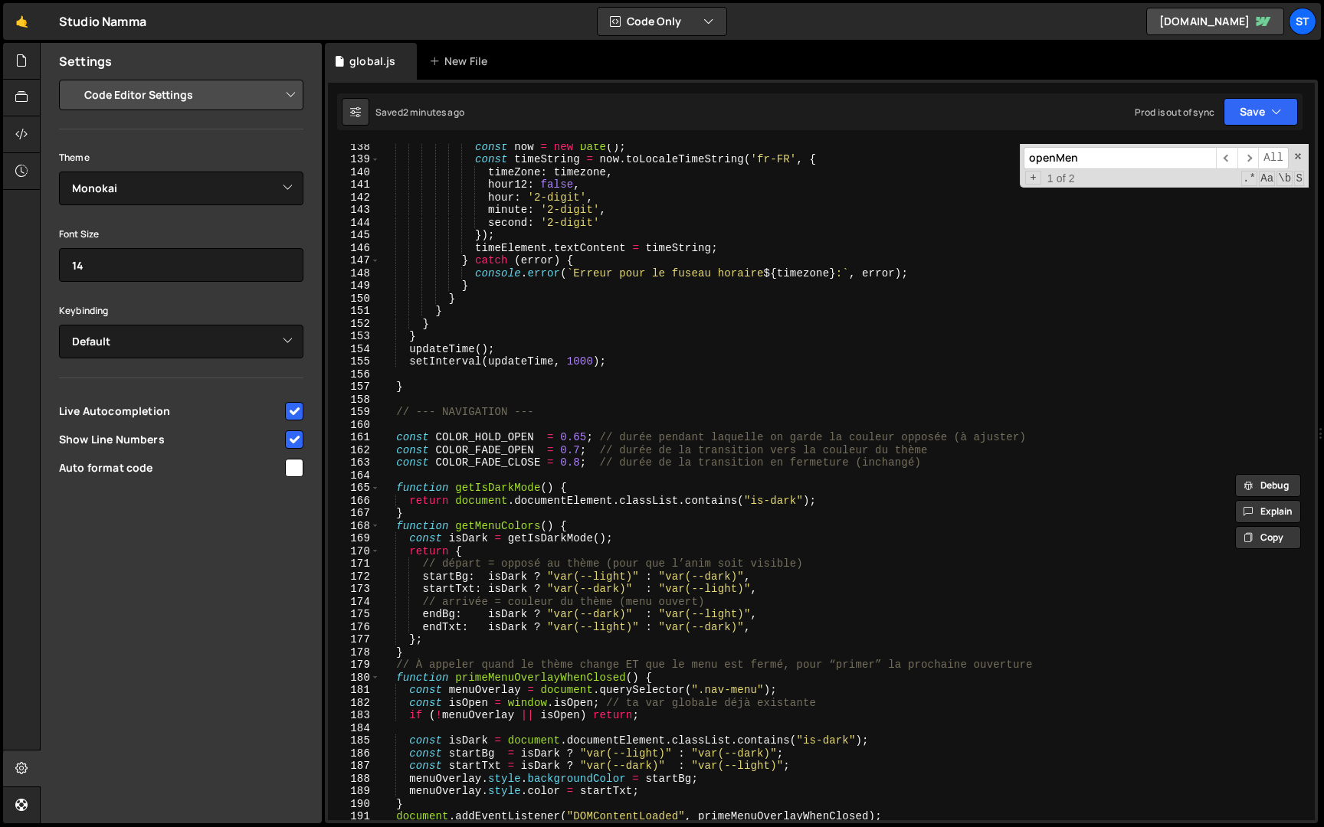
type input "openMen"
click at [456, 474] on div "const now = new Date ( ) ; const timeString = now . toLocaleTimeString ( 'fr-FR…" at bounding box center [844, 491] width 928 height 702
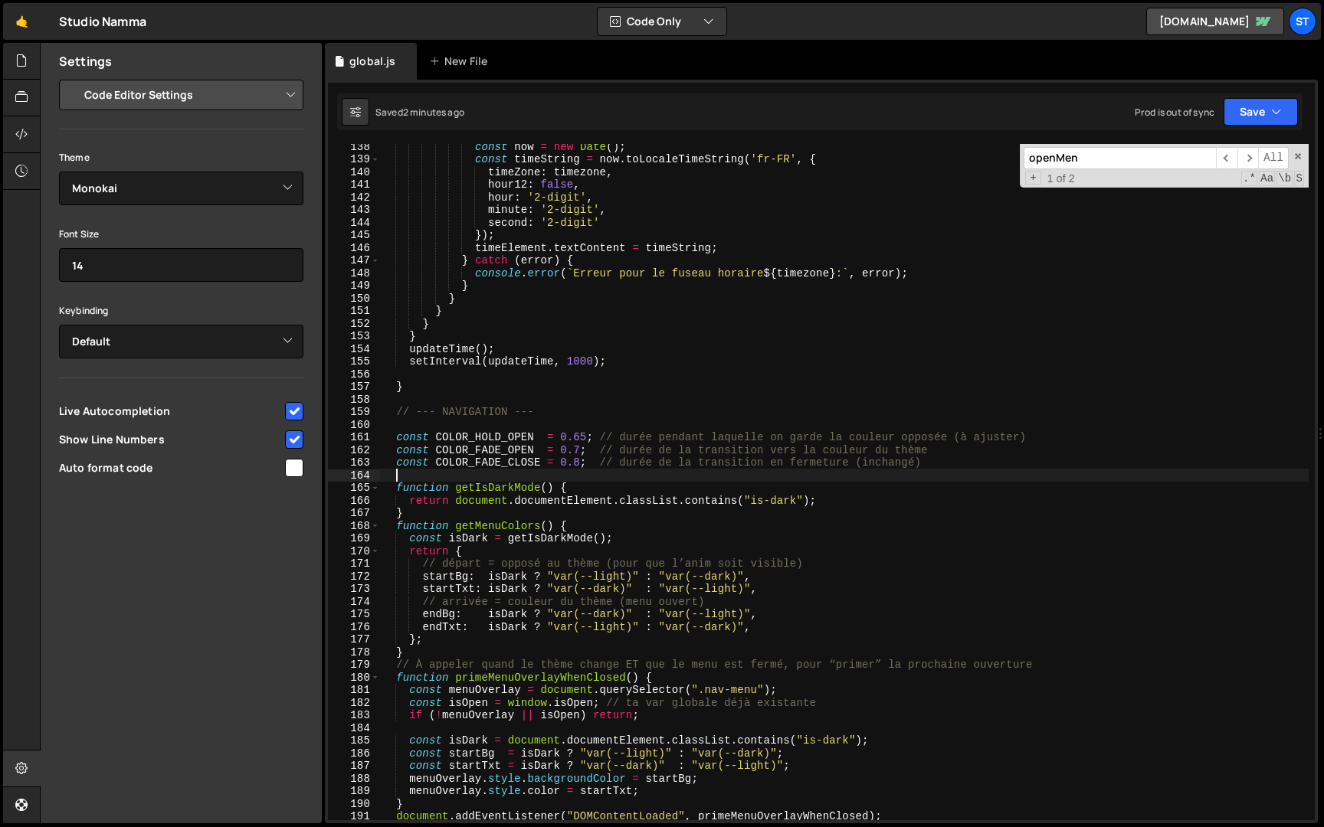
click at [396, 438] on div "const now = new Date ( ) ; const timeString = now . toLocaleTimeString ( 'fr-FR…" at bounding box center [844, 491] width 928 height 702
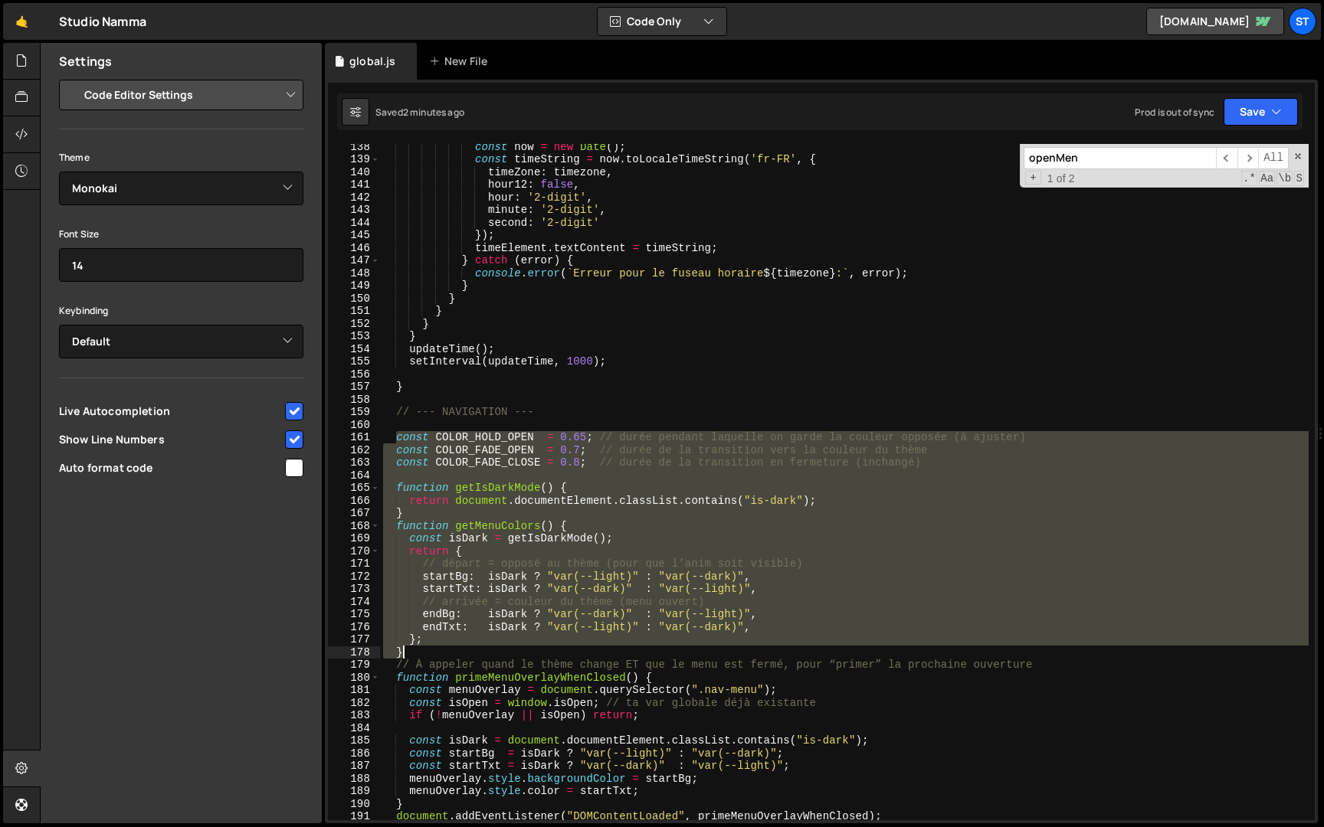
click at [428, 649] on div "const now = new Date ( ) ; const timeString = now . toLocaleTimeString ( 'fr-FR…" at bounding box center [844, 491] width 928 height 702
type textarea "}; }"
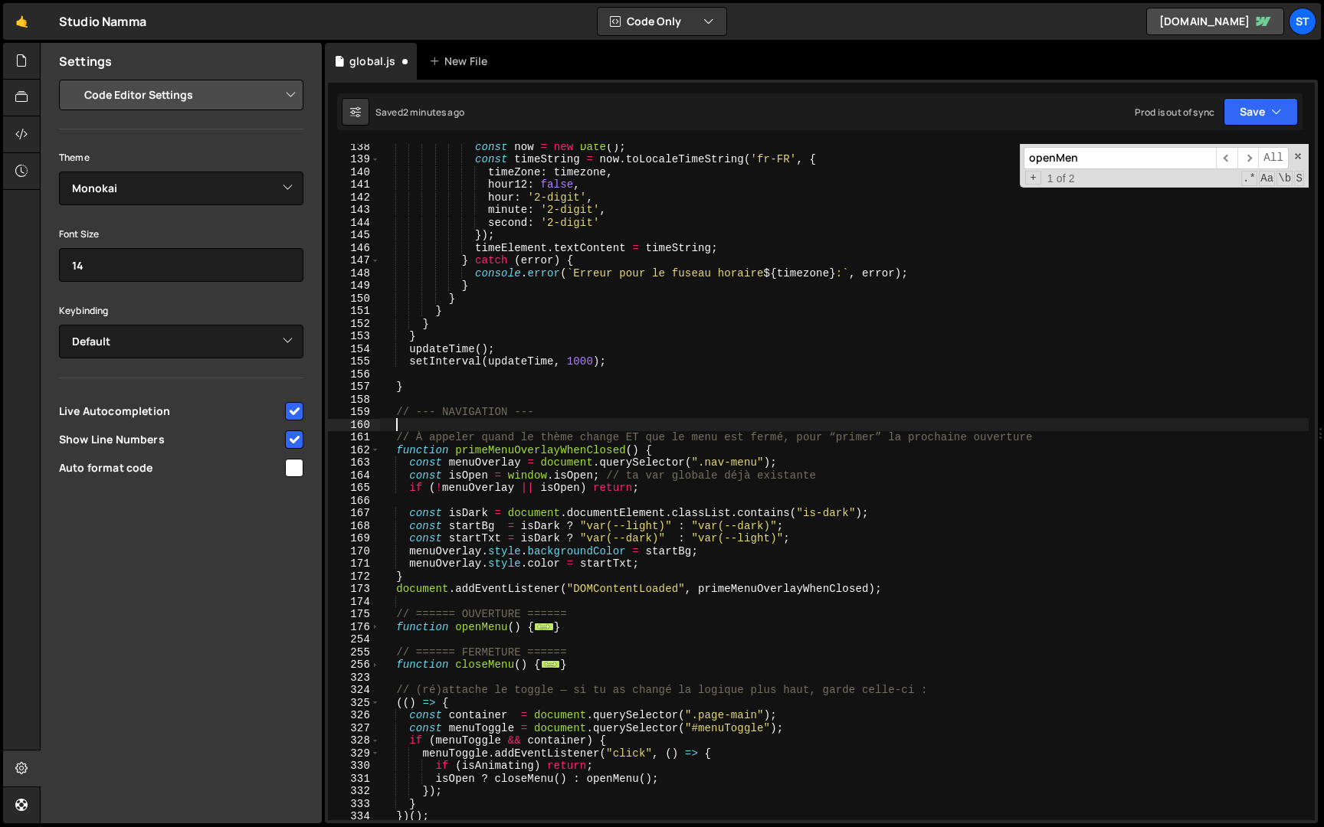
click at [912, 587] on div "const now = new Date ( ) ; const timeString = now . toLocaleTimeString ( 'fr-FR…" at bounding box center [844, 491] width 928 height 702
type textarea "} document.addEventListener("DOMContentLoaded", primeMenuOverlayWhenClosed);"
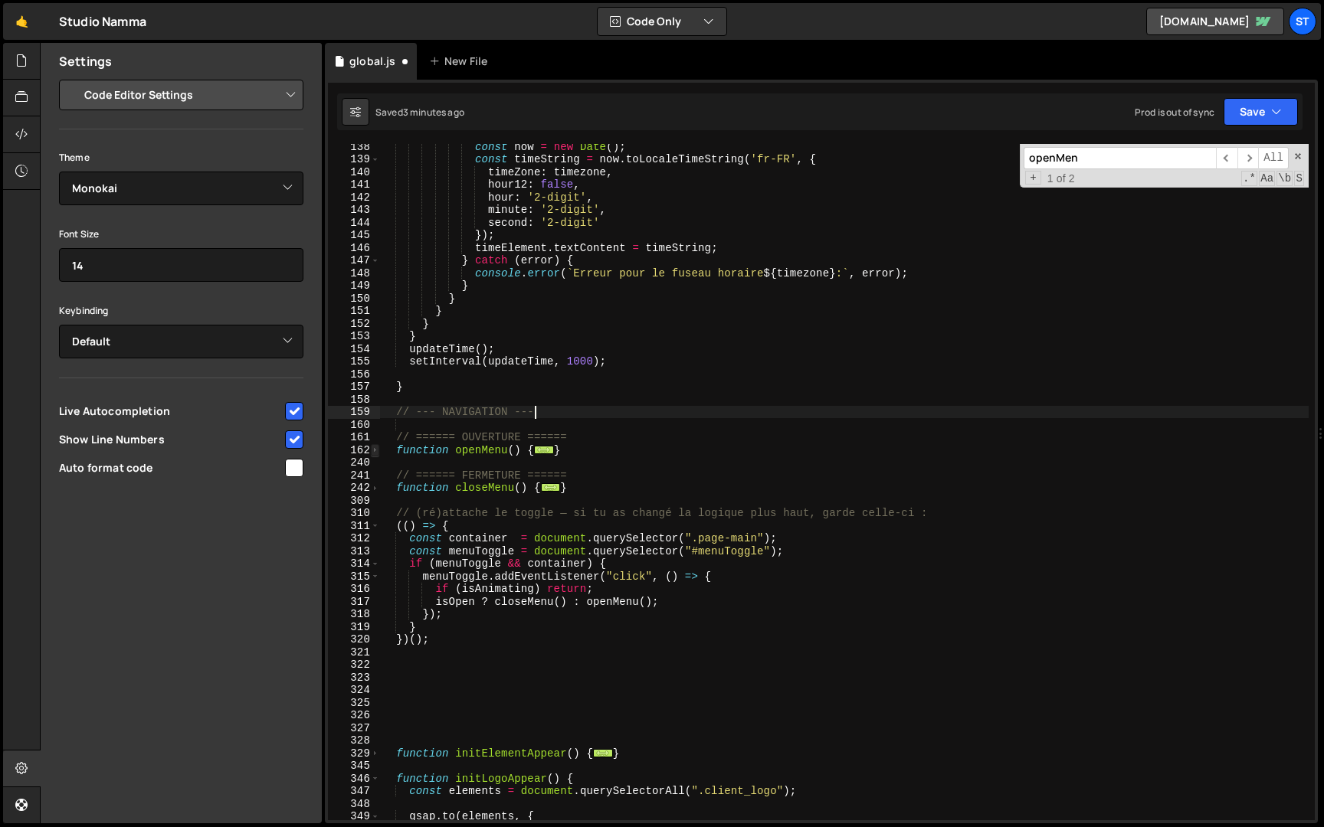
click at [374, 450] on span at bounding box center [375, 450] width 8 height 13
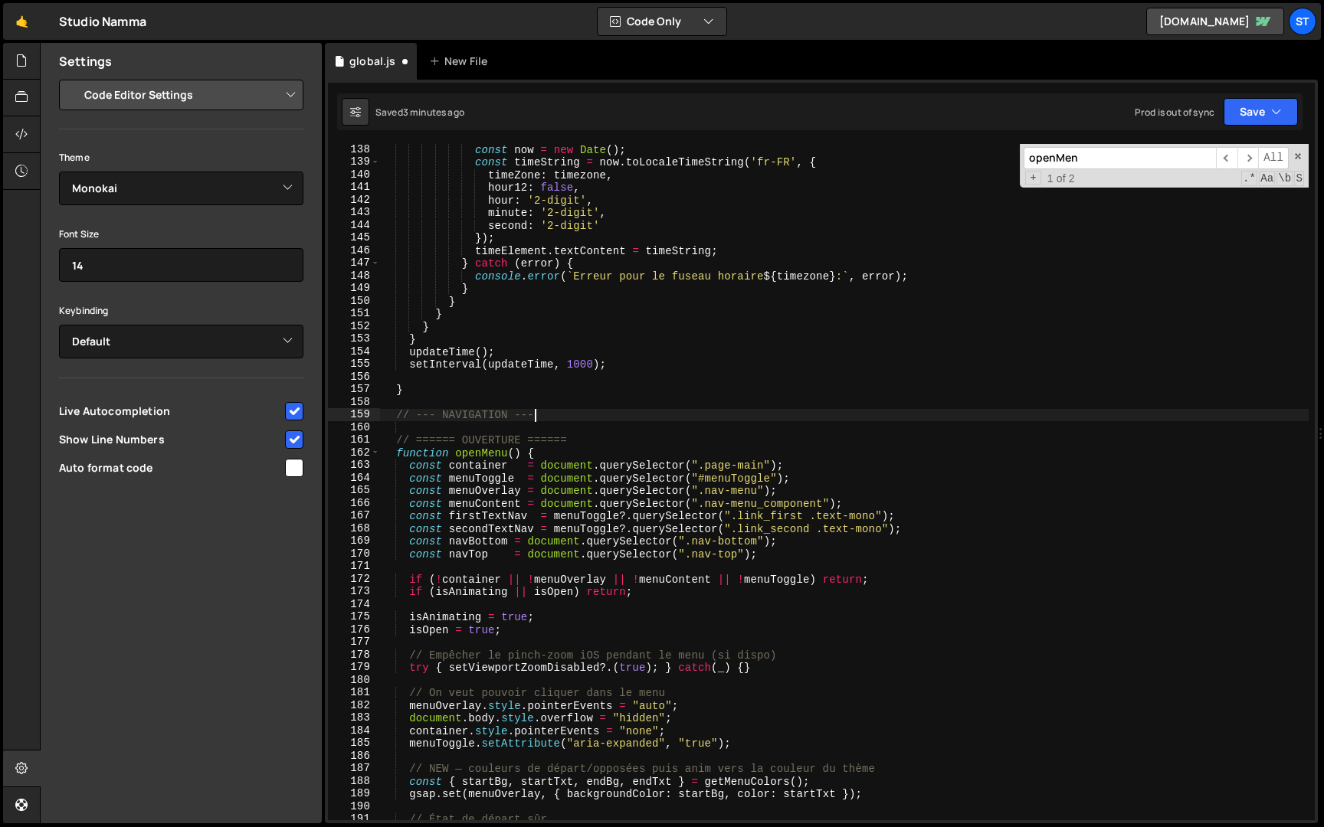
scroll to position [1348, 0]
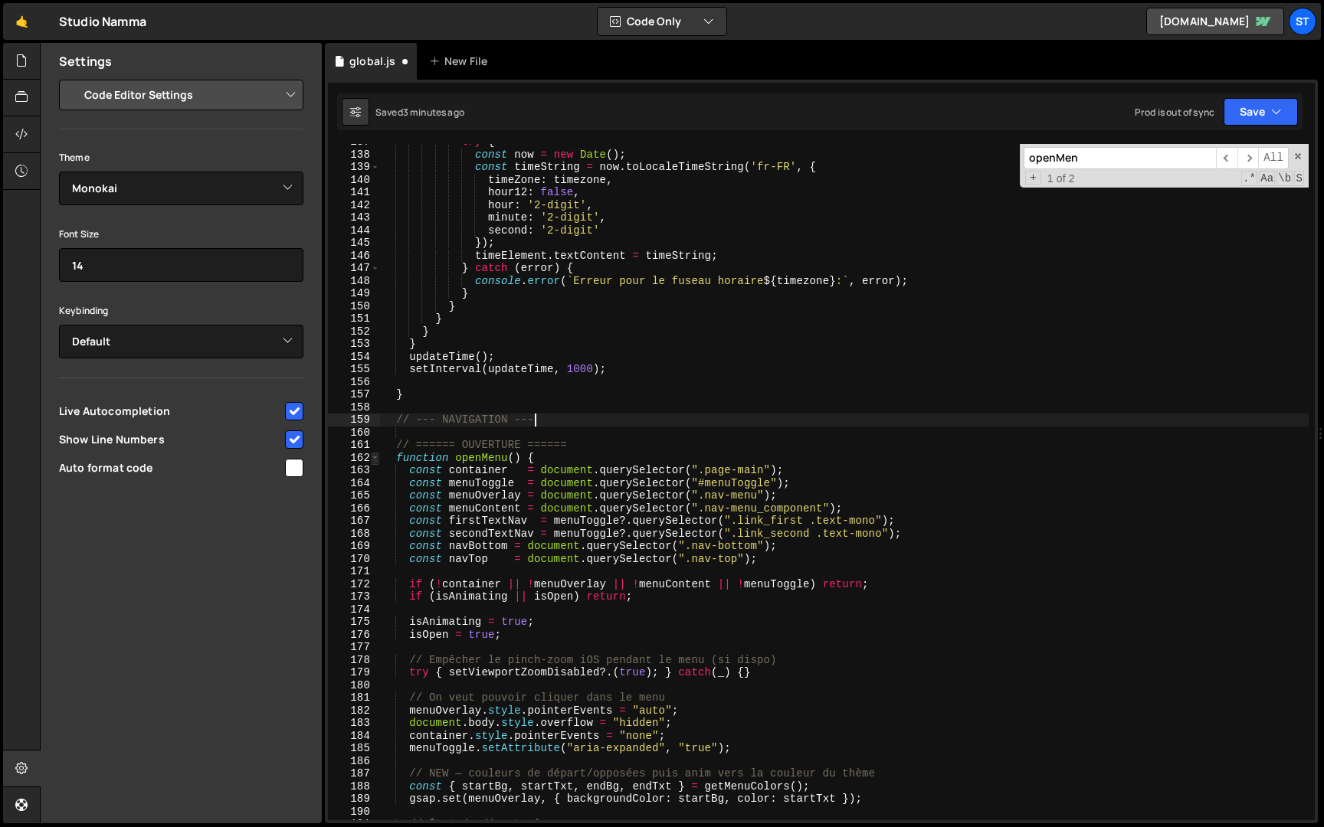
click at [375, 459] on span at bounding box center [375, 458] width 8 height 13
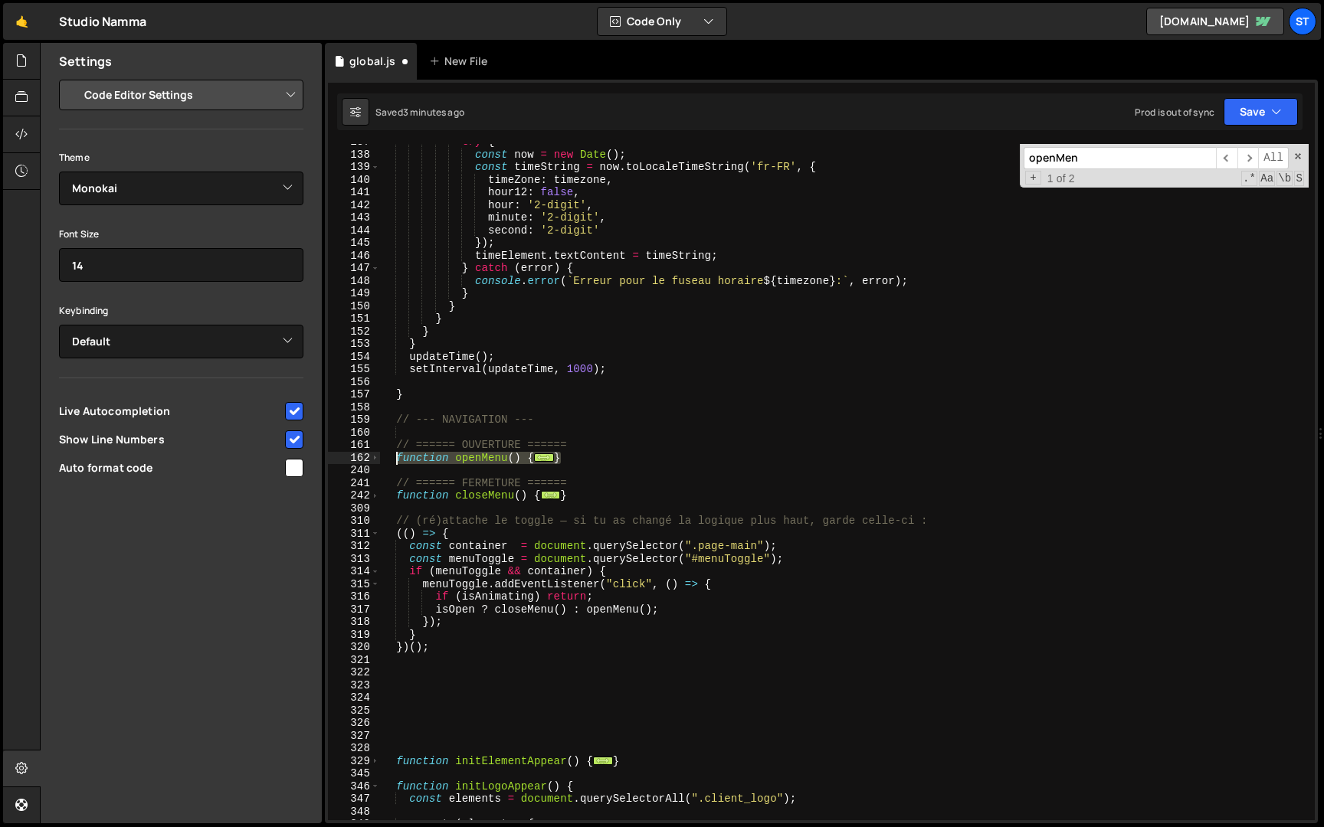
drag, startPoint x: 578, startPoint y: 454, endPoint x: 395, endPoint y: 454, distance: 182.3
click at [395, 454] on div "try { const now = new Date ( ) ; const timeString = now . toLocaleTimeString ( …" at bounding box center [844, 487] width 928 height 702
paste textarea "}"
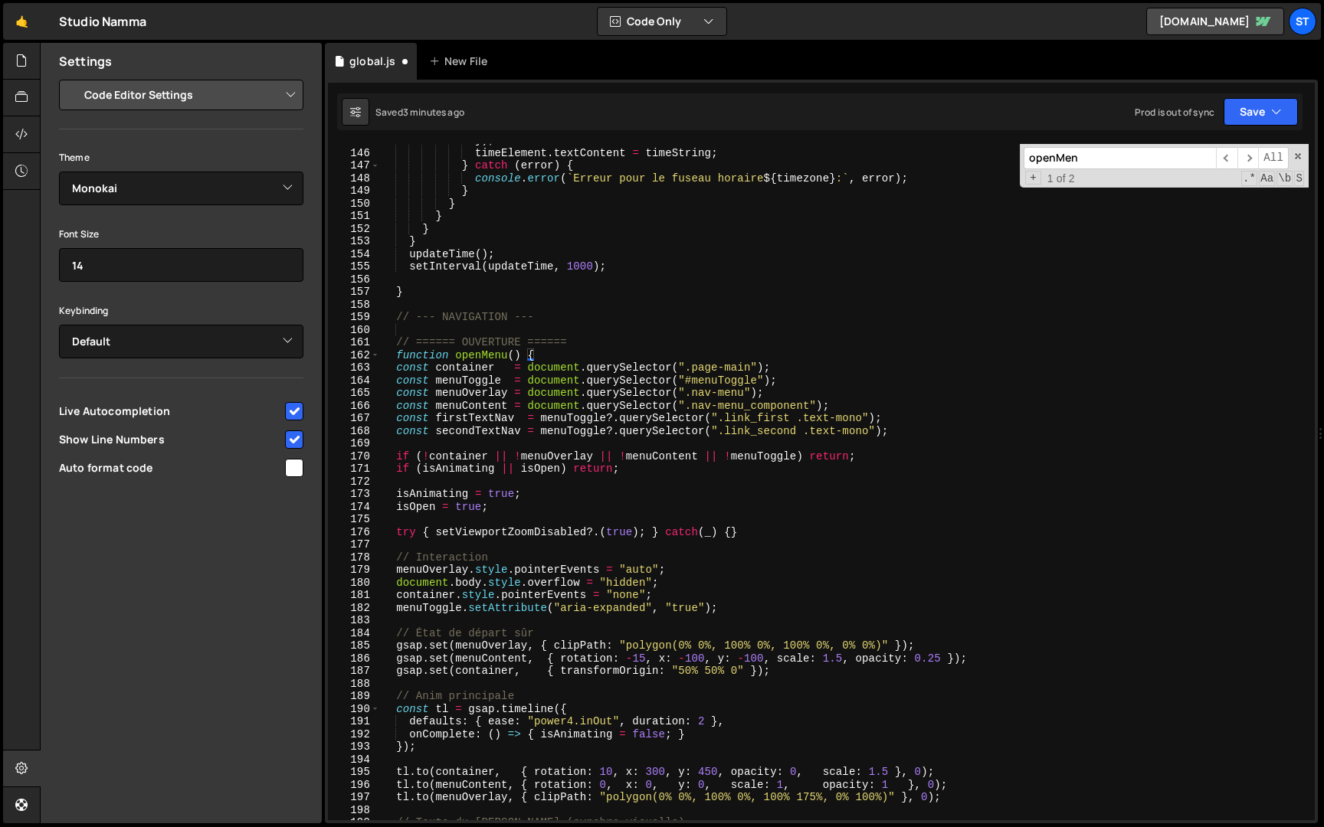
scroll to position [1423, 0]
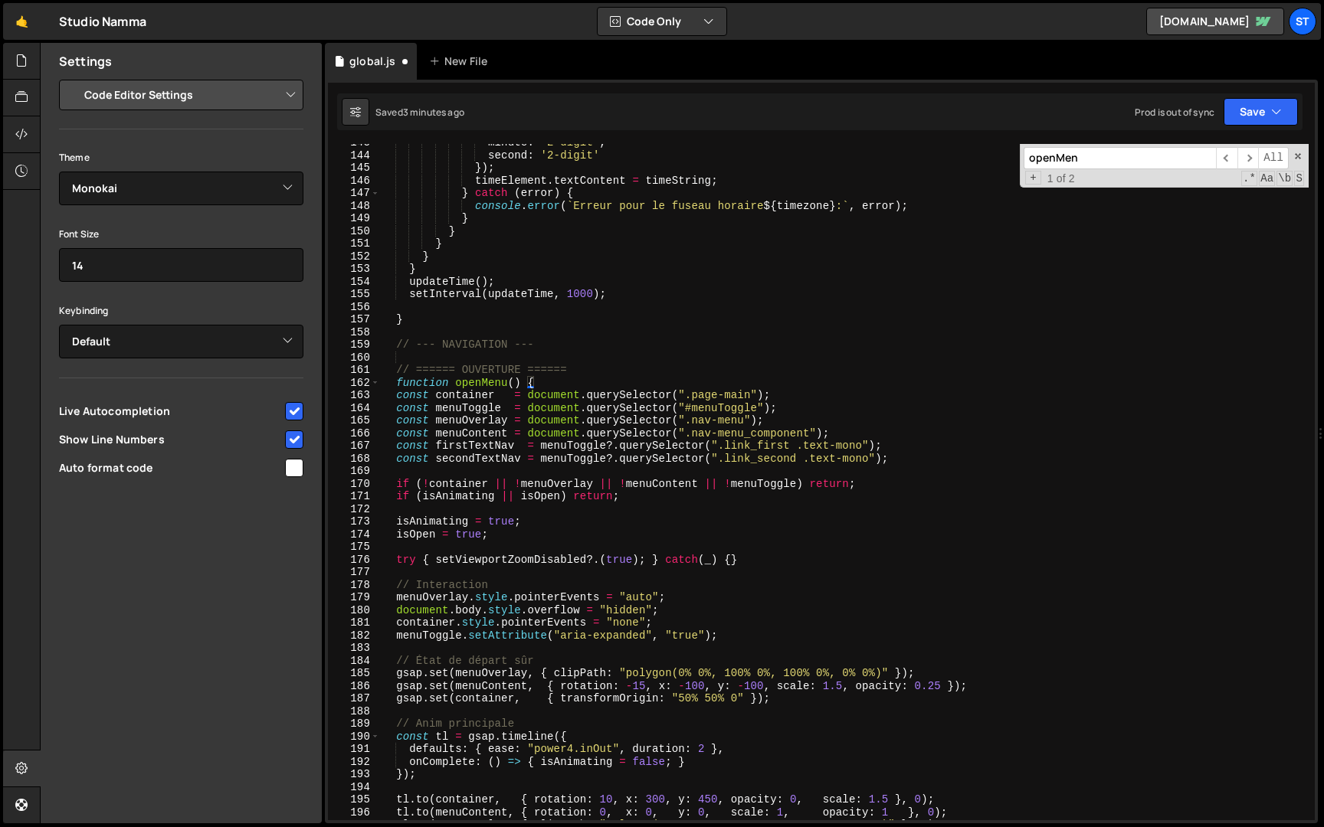
click at [398, 397] on div "minute : '2-digit' , second : '2-digit' }) ; timeElement . textContent = timeSt…" at bounding box center [844, 487] width 928 height 702
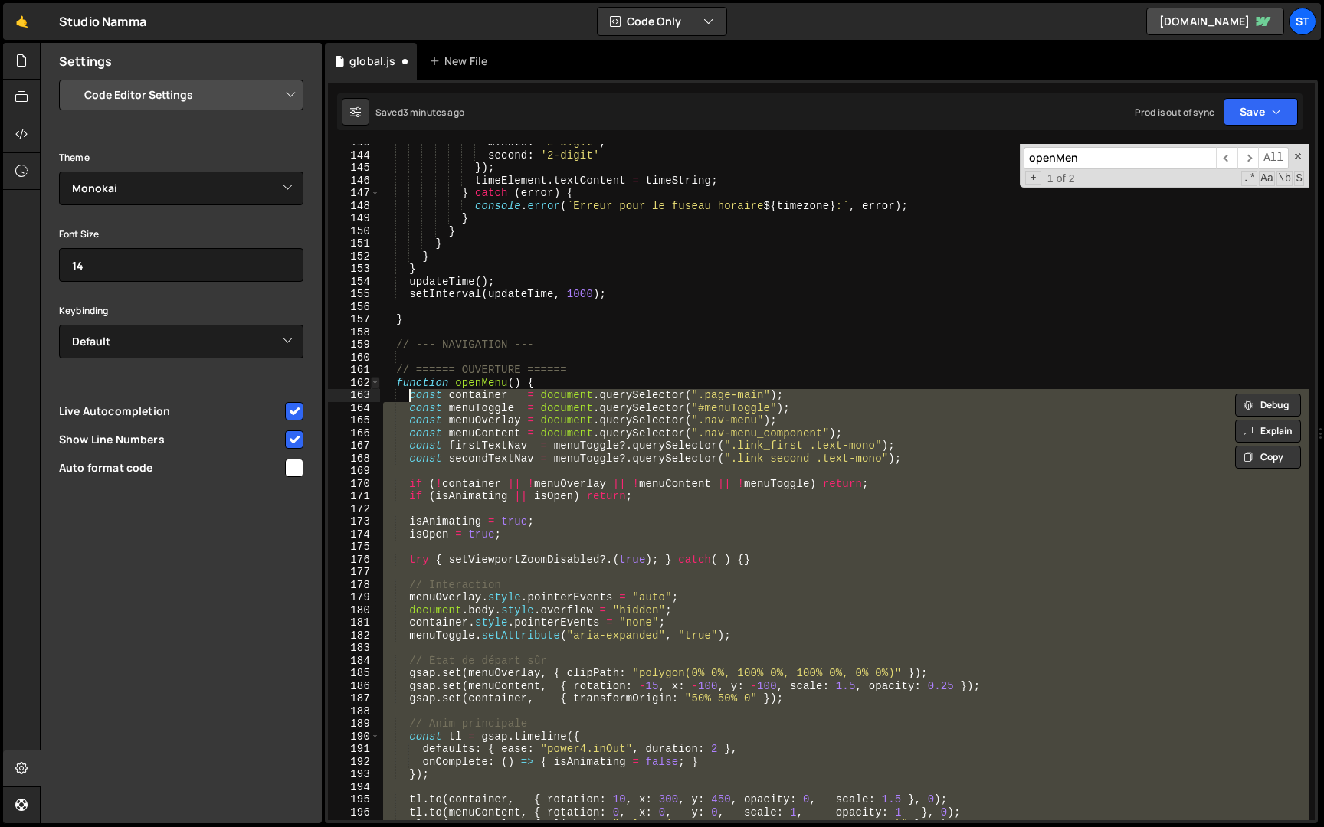
click at [378, 380] on span at bounding box center [375, 383] width 8 height 13
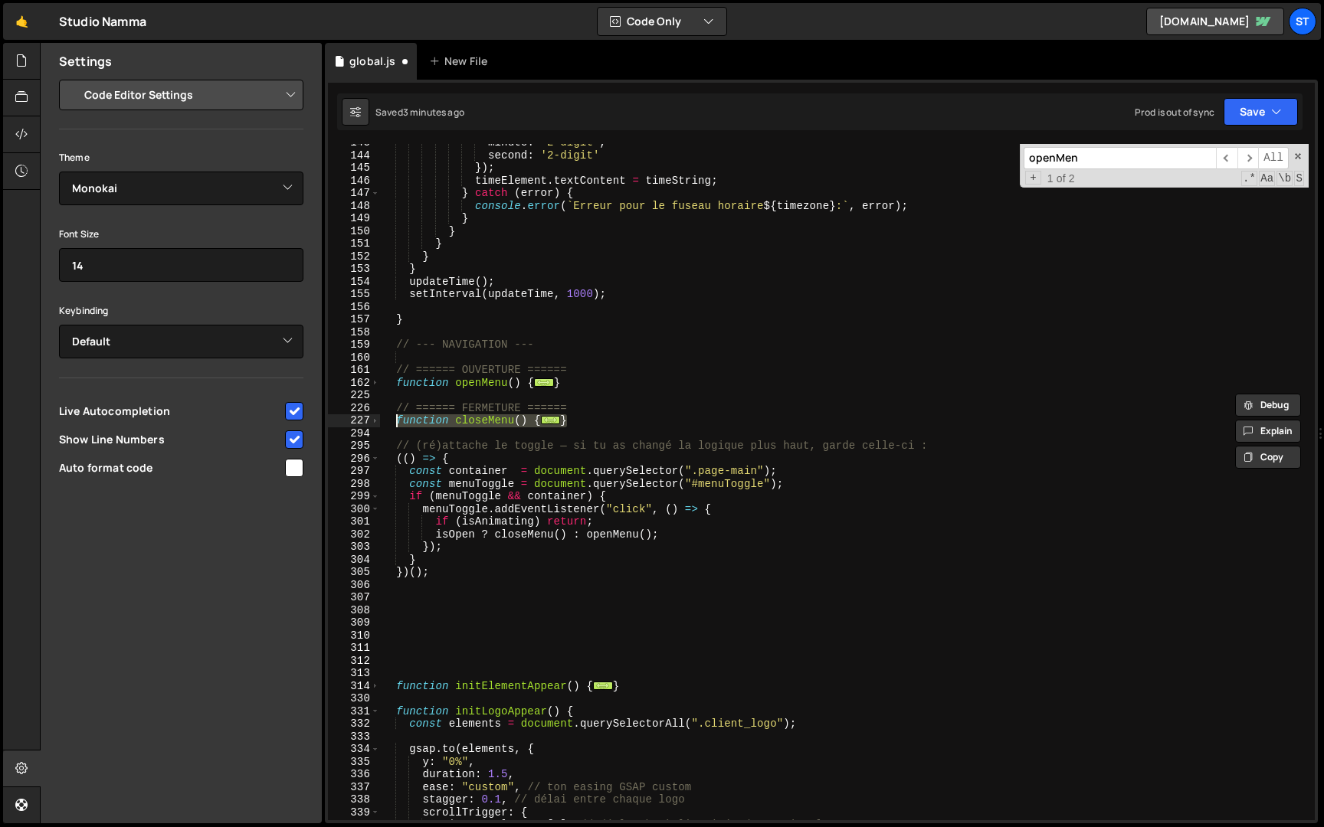
drag, startPoint x: 576, startPoint y: 420, endPoint x: 398, endPoint y: 415, distance: 177.8
click at [398, 415] on div "minute : '2-digit' , second : '2-digit' }) ; timeElement . textContent = timeSt…" at bounding box center [844, 487] width 928 height 702
paste textarea "}"
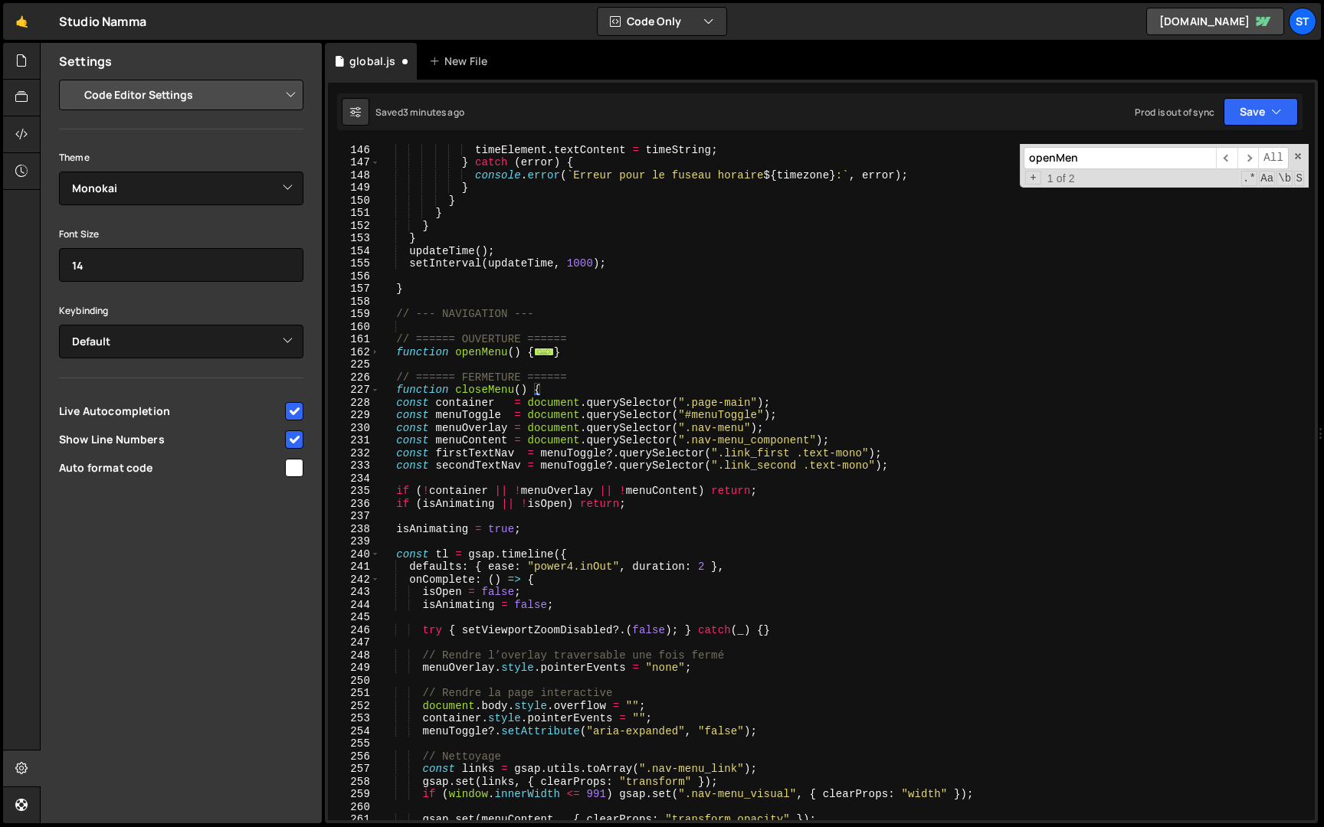
scroll to position [1449, 0]
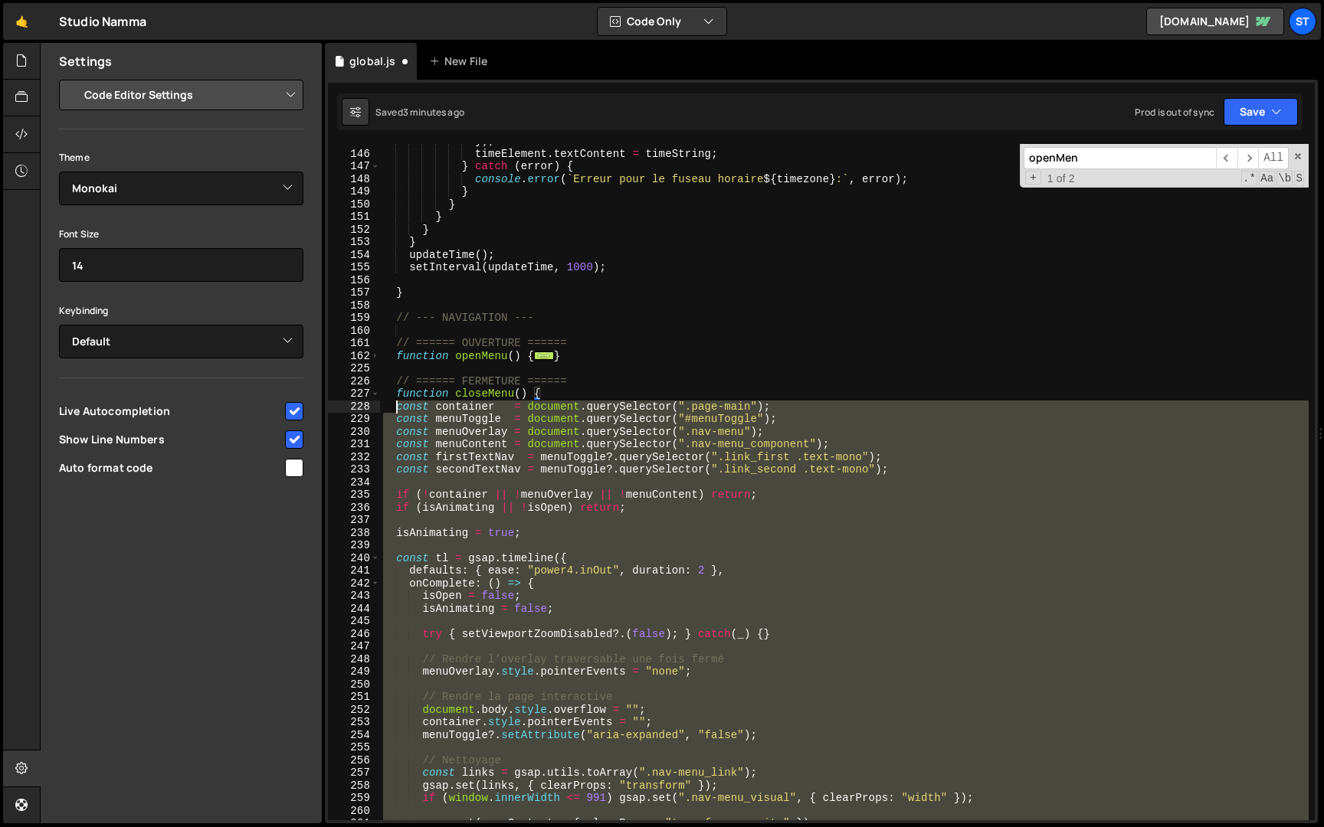
click at [396, 408] on div "}) ; timeElement . textContent = timeString ; } catch ( error ) { console . err…" at bounding box center [844, 486] width 928 height 702
type textarea "const container = document.querySelector(".page-main"); const menuToggle = docu…"
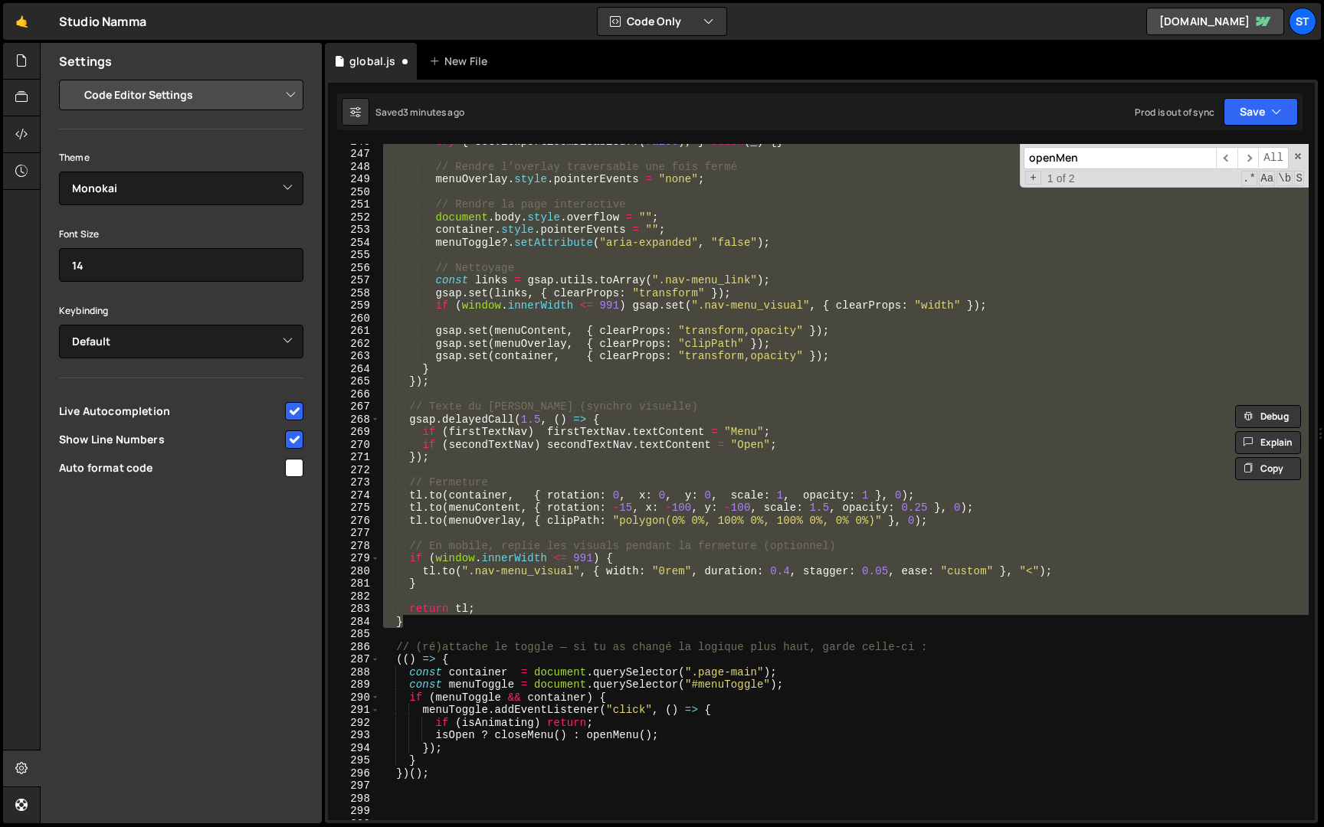
scroll to position [2037, 0]
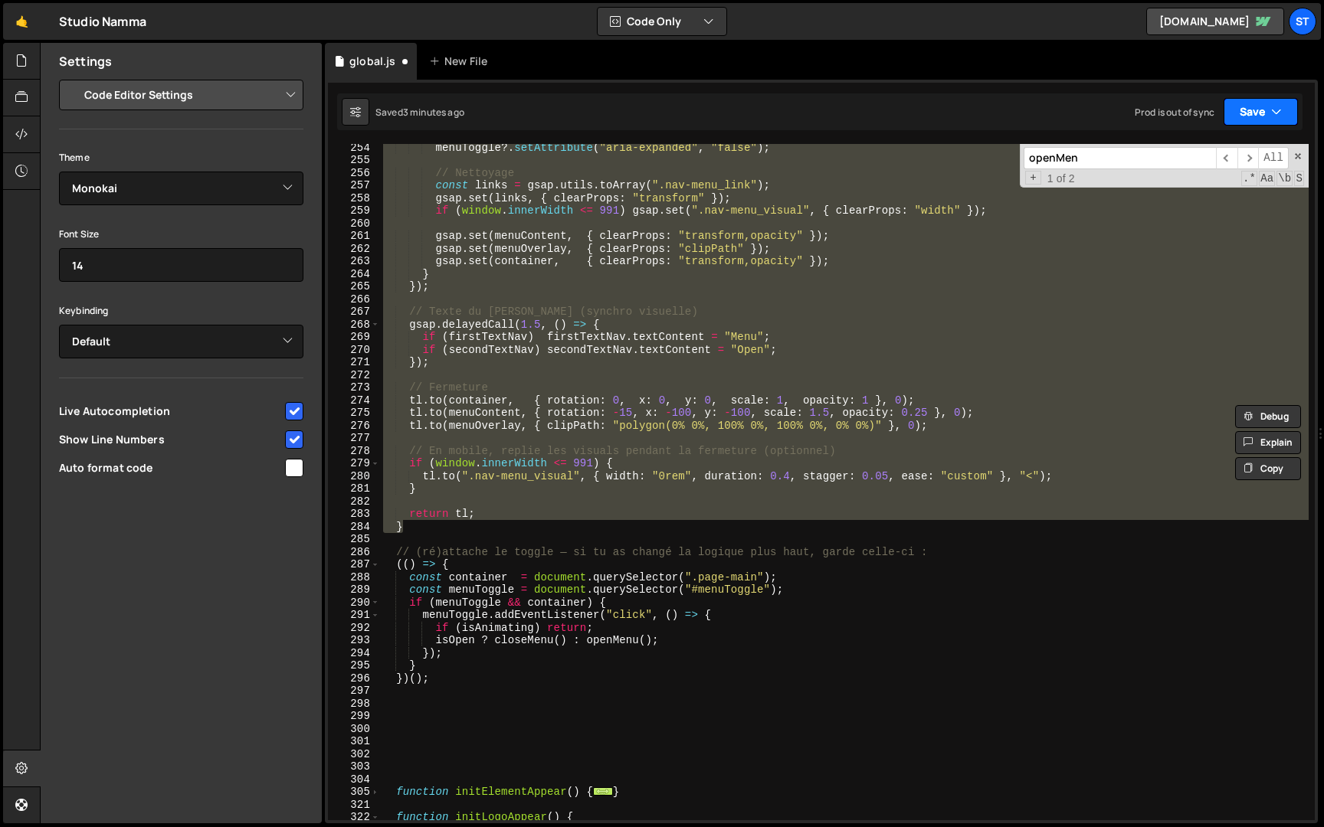
click at [1260, 115] on button "Save" at bounding box center [1260, 112] width 74 height 28
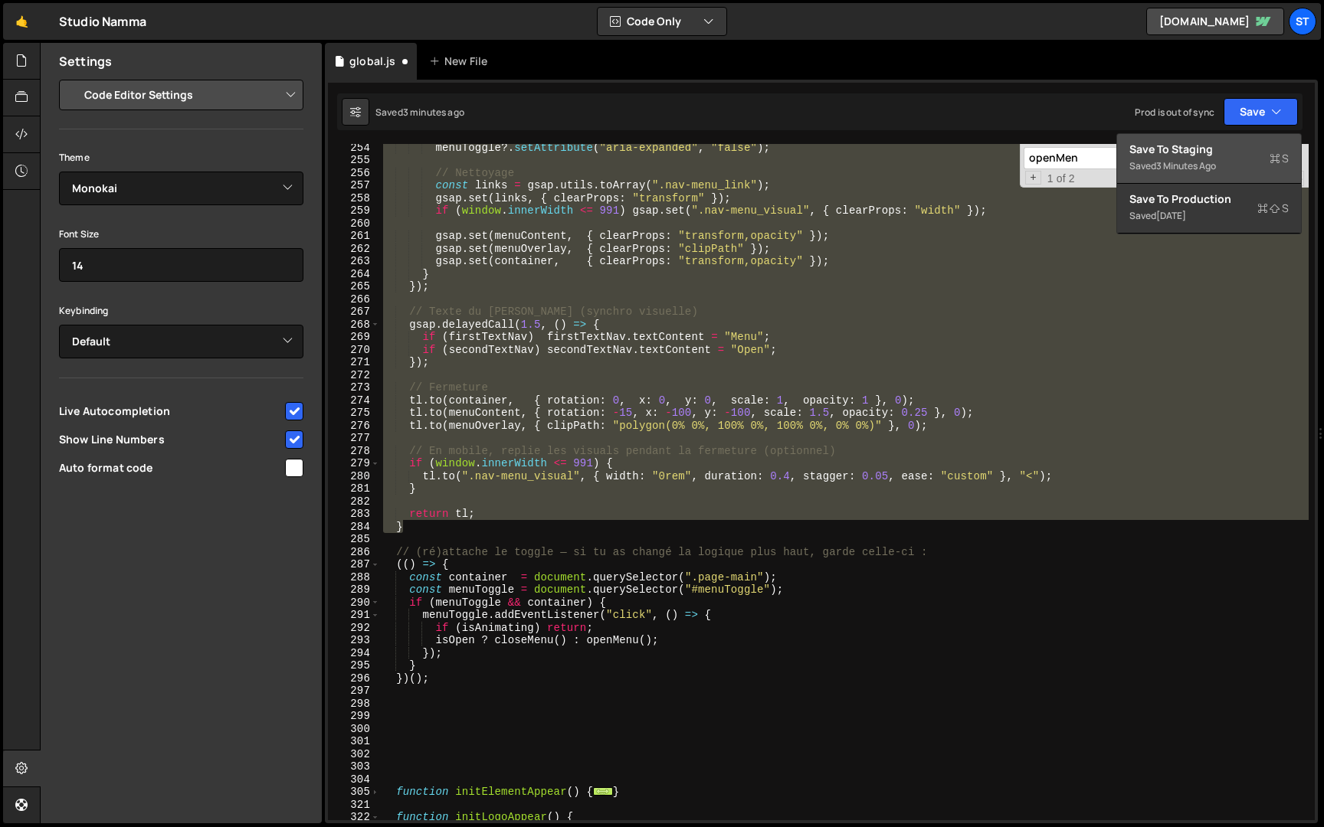
click at [1218, 152] on div "Save to Staging S" at bounding box center [1208, 149] width 159 height 15
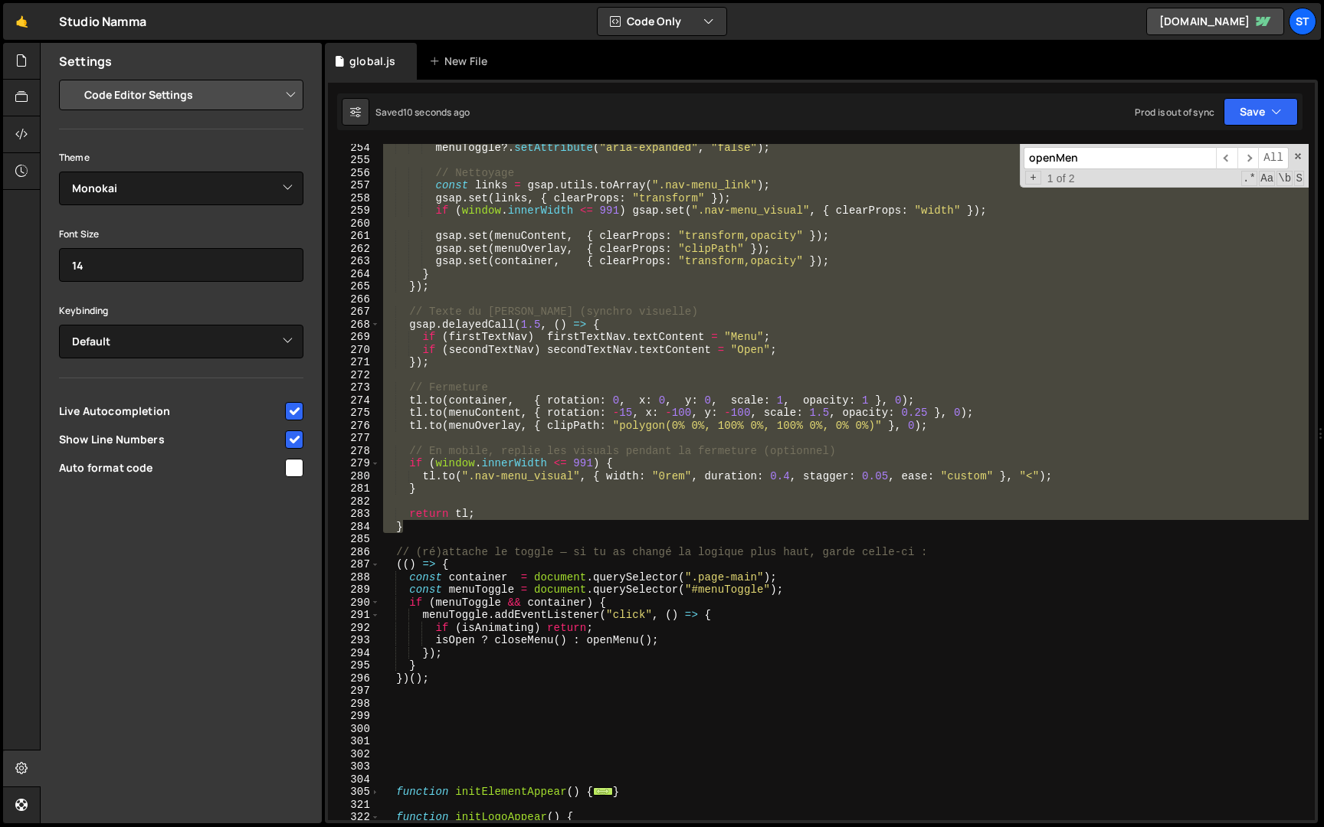
click at [1126, 155] on input "openMen" at bounding box center [1119, 158] width 192 height 22
paste input "try { primeMenuOverlayWhenClosed?.(); } catch(_){}"
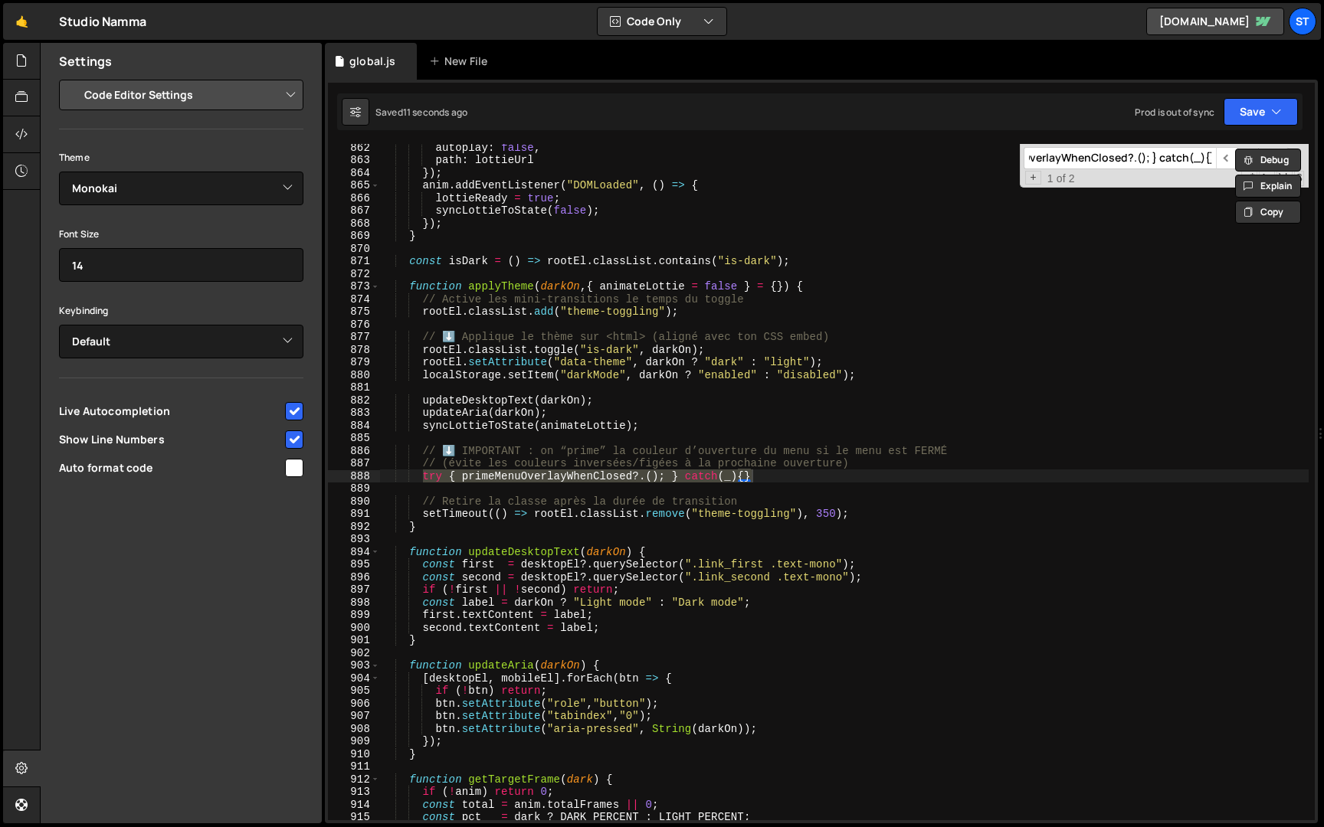
scroll to position [4059, 0]
type input "try { primeMenuOverlayWhenClosed?.(); } catch(_){}"
type textarea "syncLottieToState(animateLottie);"
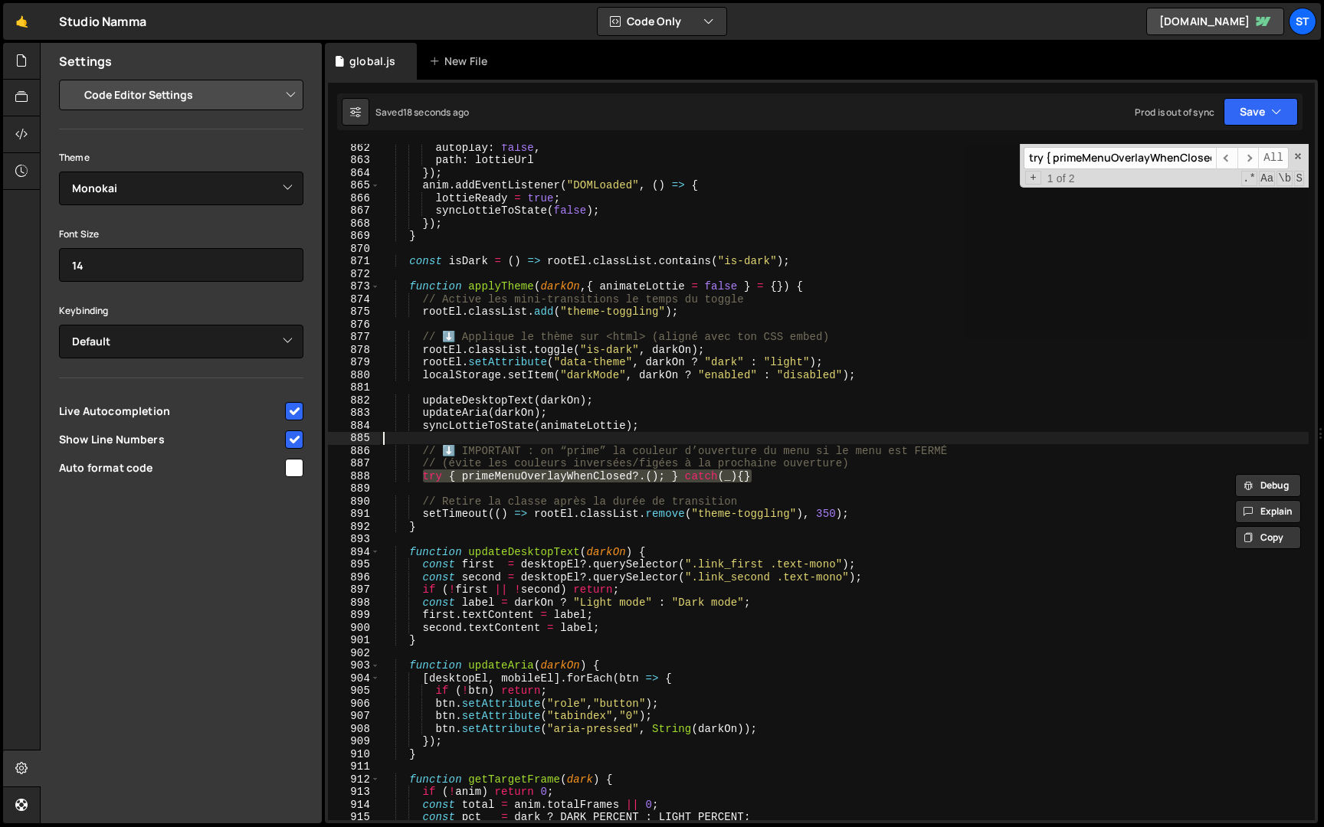
type textarea "try { primeMenuOverlayWhenClosed?.(); } catch(_){}"
click at [785, 475] on div "autoplay : false , path : lottieUrl }) ; anim . addEventListener ( "DOMLoaded" …" at bounding box center [844, 492] width 928 height 702
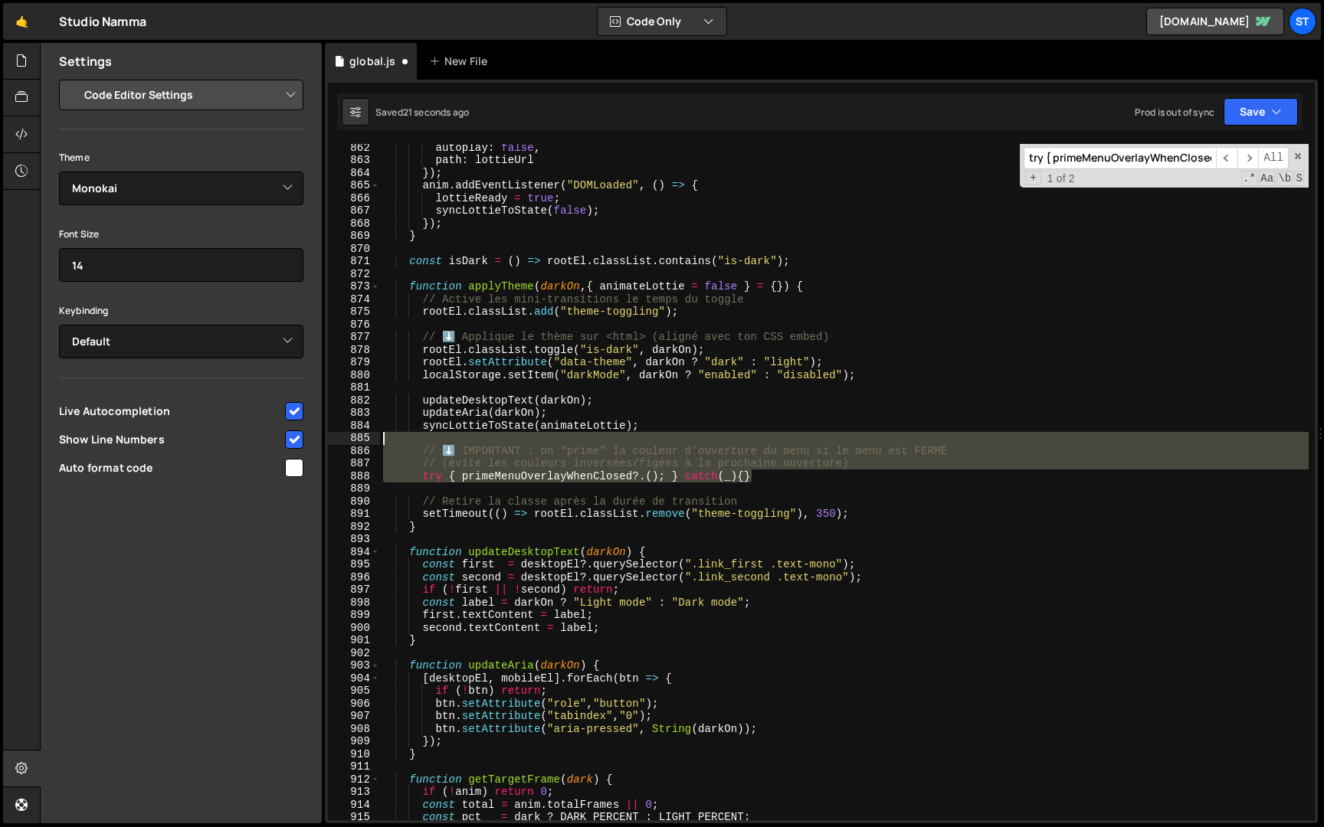
drag, startPoint x: 795, startPoint y: 475, endPoint x: 378, endPoint y: 434, distance: 418.7
click at [378, 434] on div "try { primeMenuOverlayWhenClosed?.(); } catch(_){} 862 863 864 865 866 867 868 …" at bounding box center [821, 482] width 987 height 676
type textarea "// ⬇️ IMPORTANT : on “prime” la couleur d’ouverture du menu si le menu est FERMÉ"
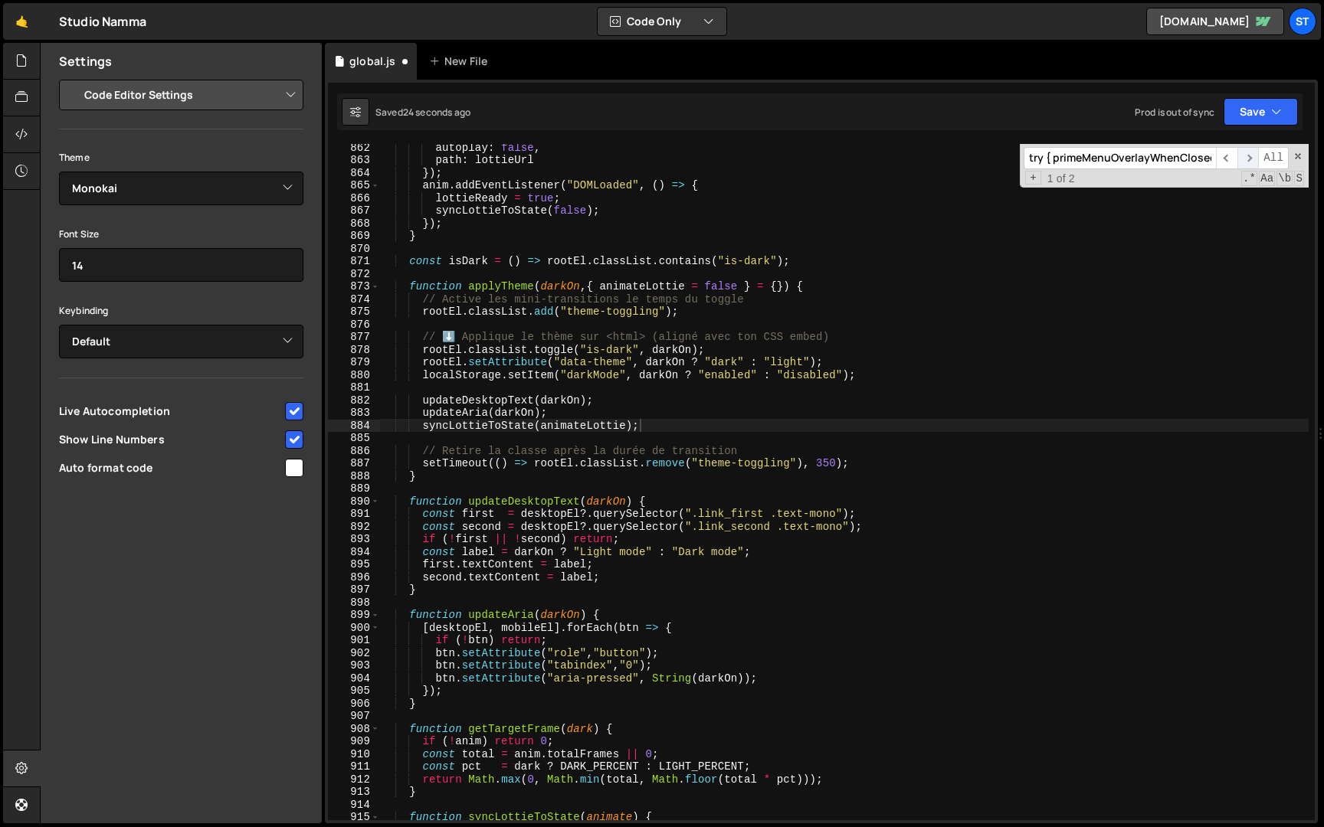
scroll to position [0, 89]
click at [1252, 155] on span "​" at bounding box center [1247, 158] width 21 height 22
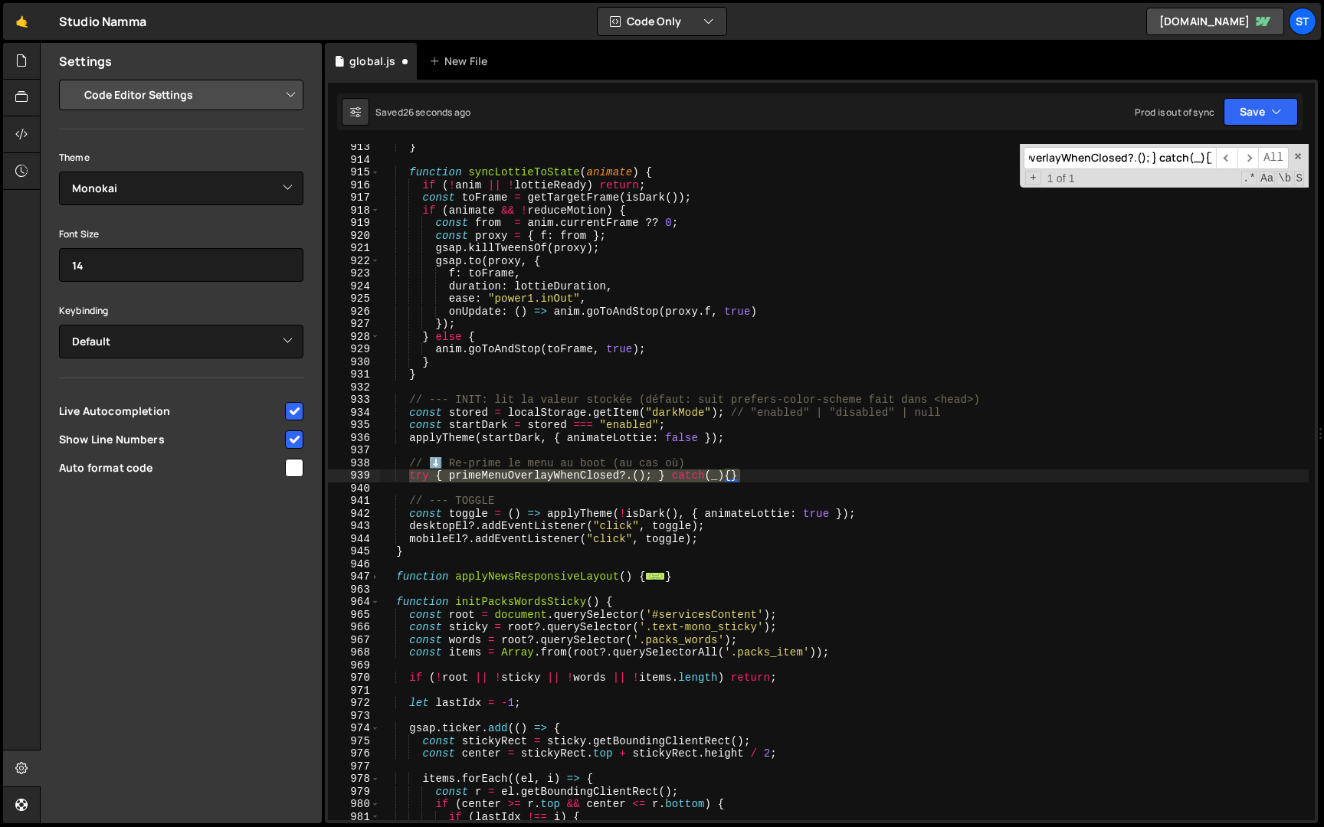
scroll to position [0, 0]
type textarea "// ⬇️ Re-prime le menu au boot (au cas où)"
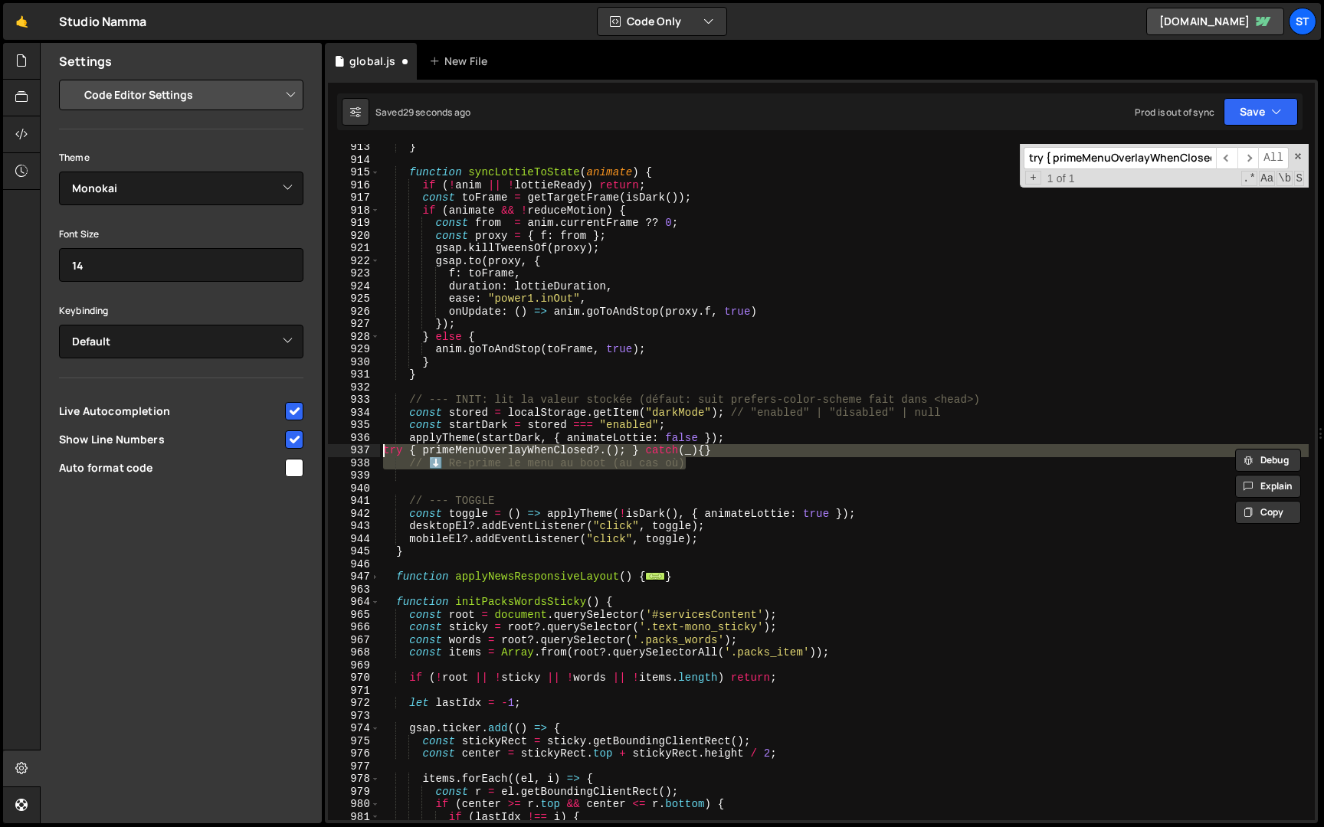
drag, startPoint x: 735, startPoint y: 466, endPoint x: 312, endPoint y: 447, distance: 424.0
click at [312, 447] on div "Files New File Javascript files 1 global.js 0 CSS files Copy share link Edit Fi…" at bounding box center [682, 433] width 1284 height 781
type textarea "try { primeMenuOverlayWhenClosed?.(); } catch(_){} // ⬇️ Re-prime le menu au bo…"
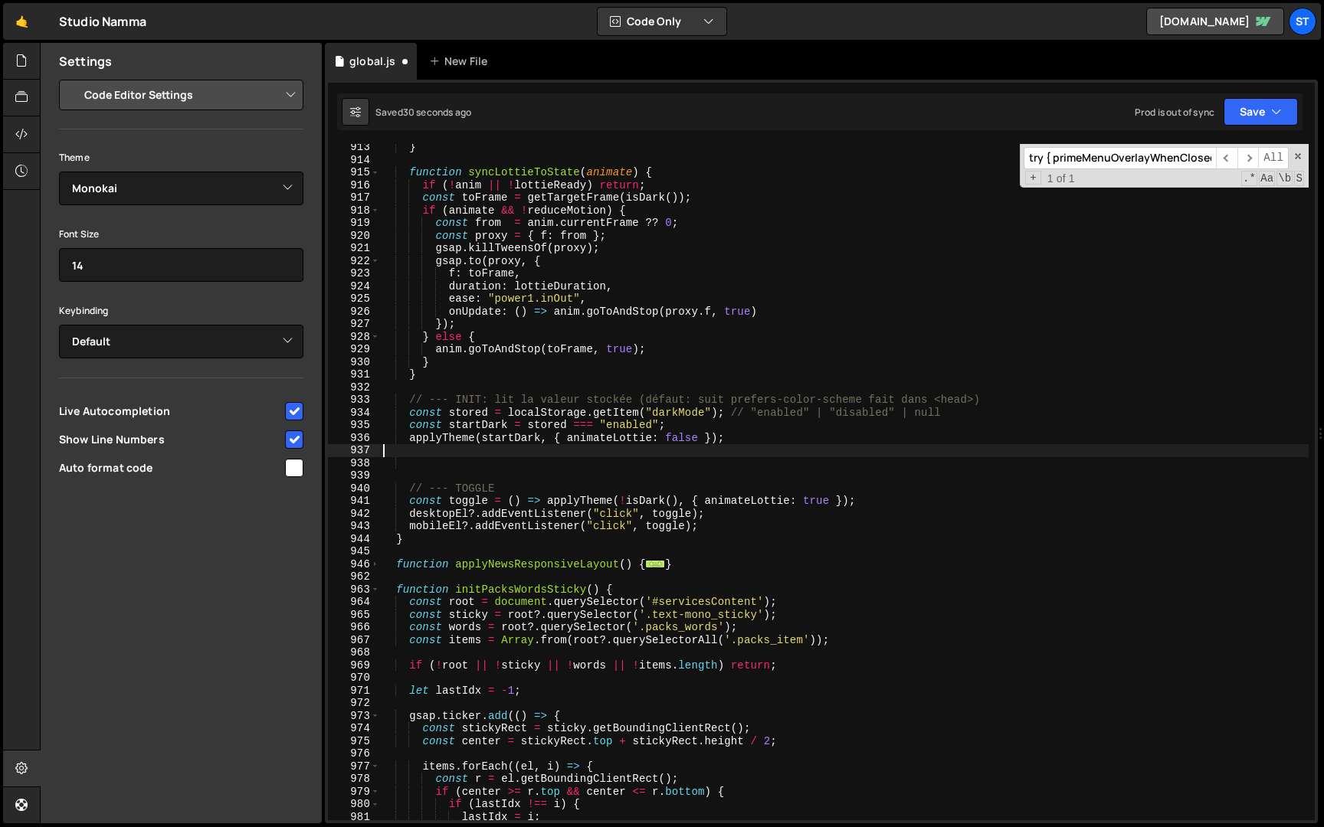
type textarea "applyTheme(startDark, { animateLottie: false });"
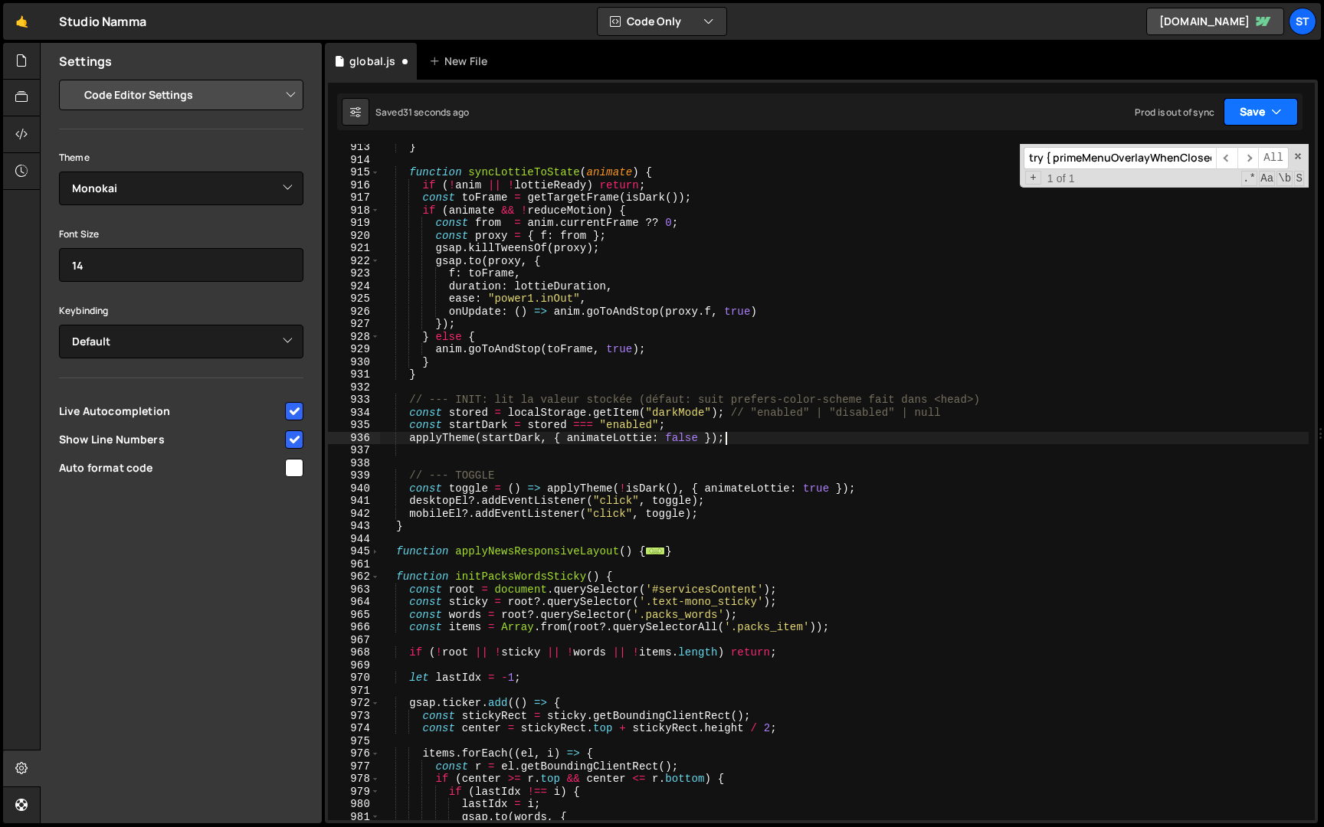
click at [1293, 106] on button "Save" at bounding box center [1260, 112] width 74 height 28
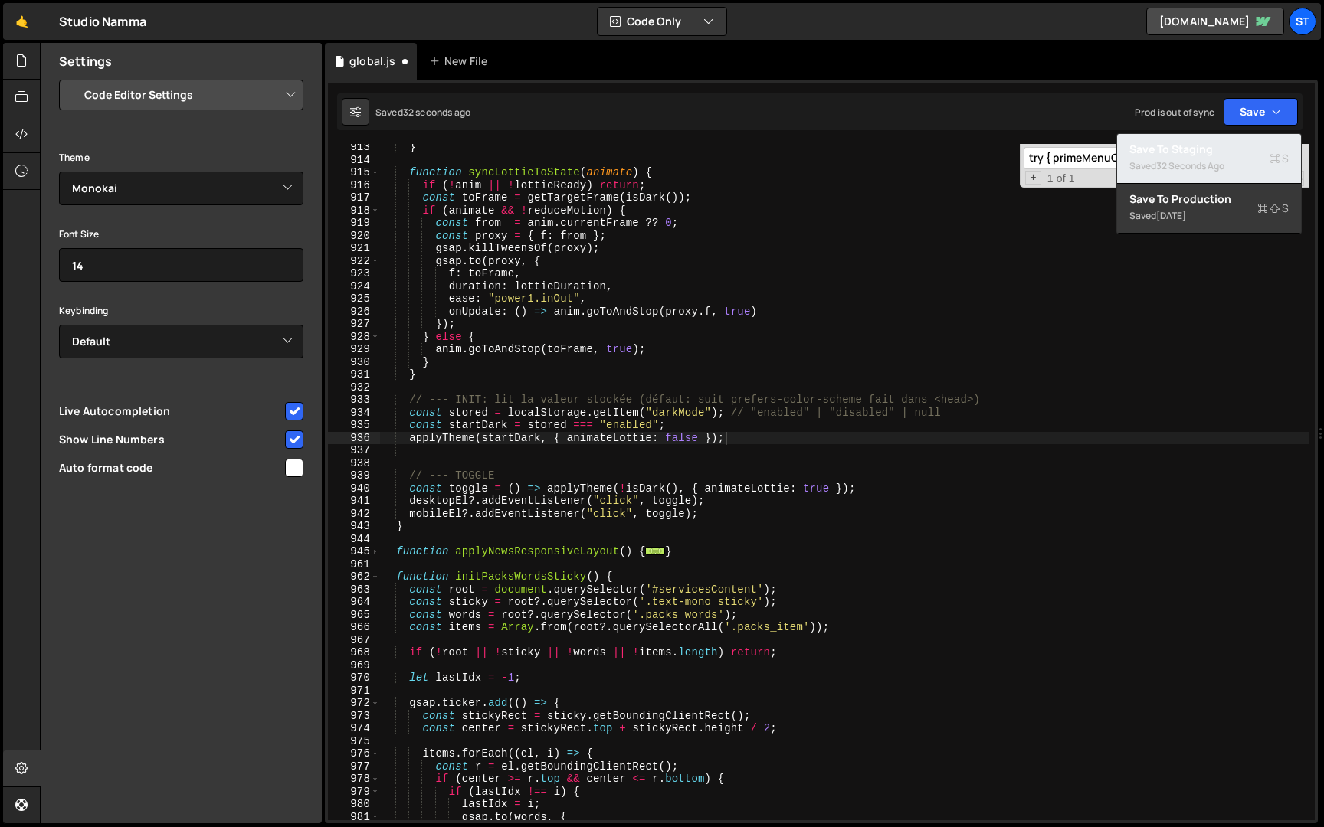
click at [1202, 167] on div "32 seconds ago" at bounding box center [1190, 165] width 68 height 13
